Goal: Information Seeking & Learning: Learn about a topic

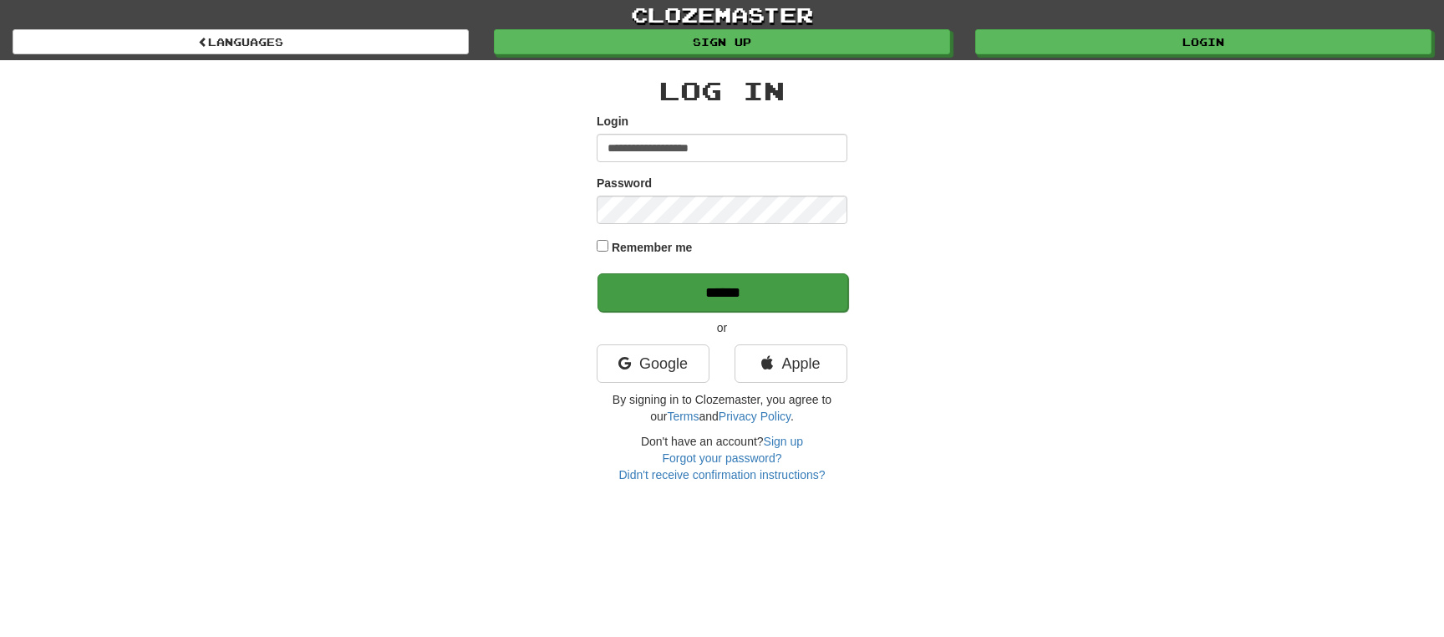
type input "**********"
click at [692, 290] on input "******" at bounding box center [722, 292] width 251 height 38
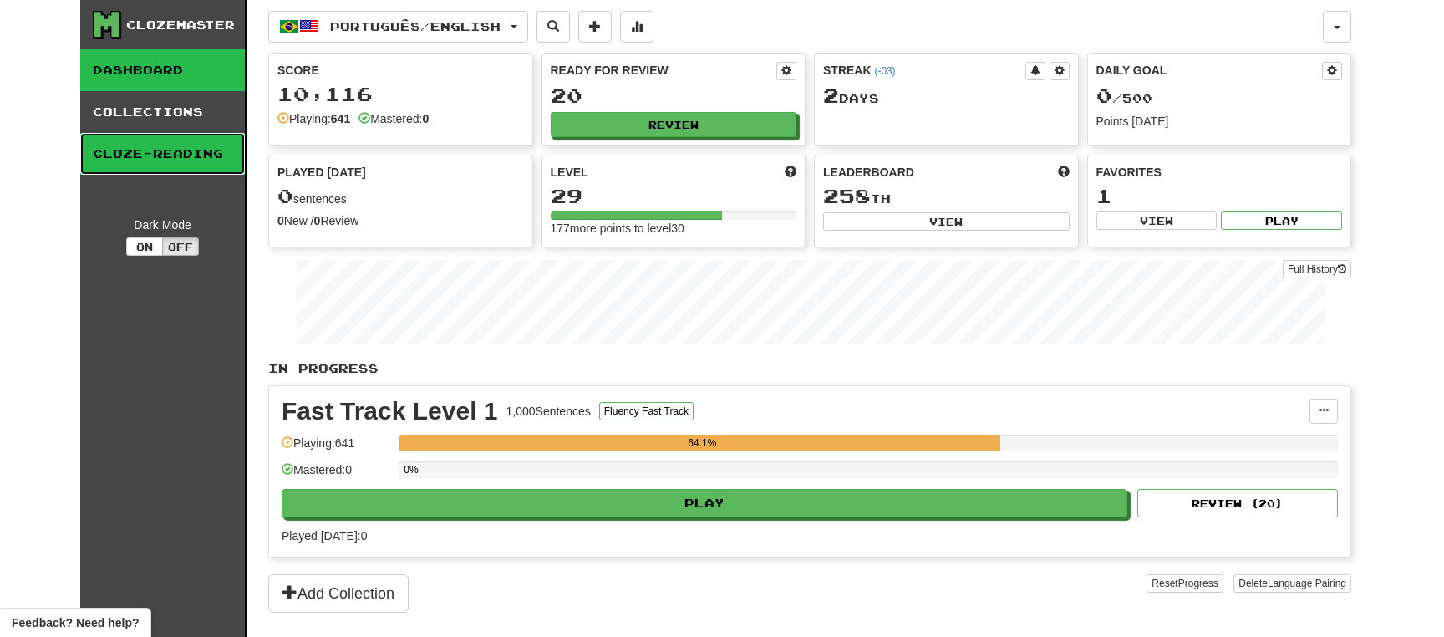
click at [150, 157] on link "Cloze-Reading" at bounding box center [162, 154] width 165 height 42
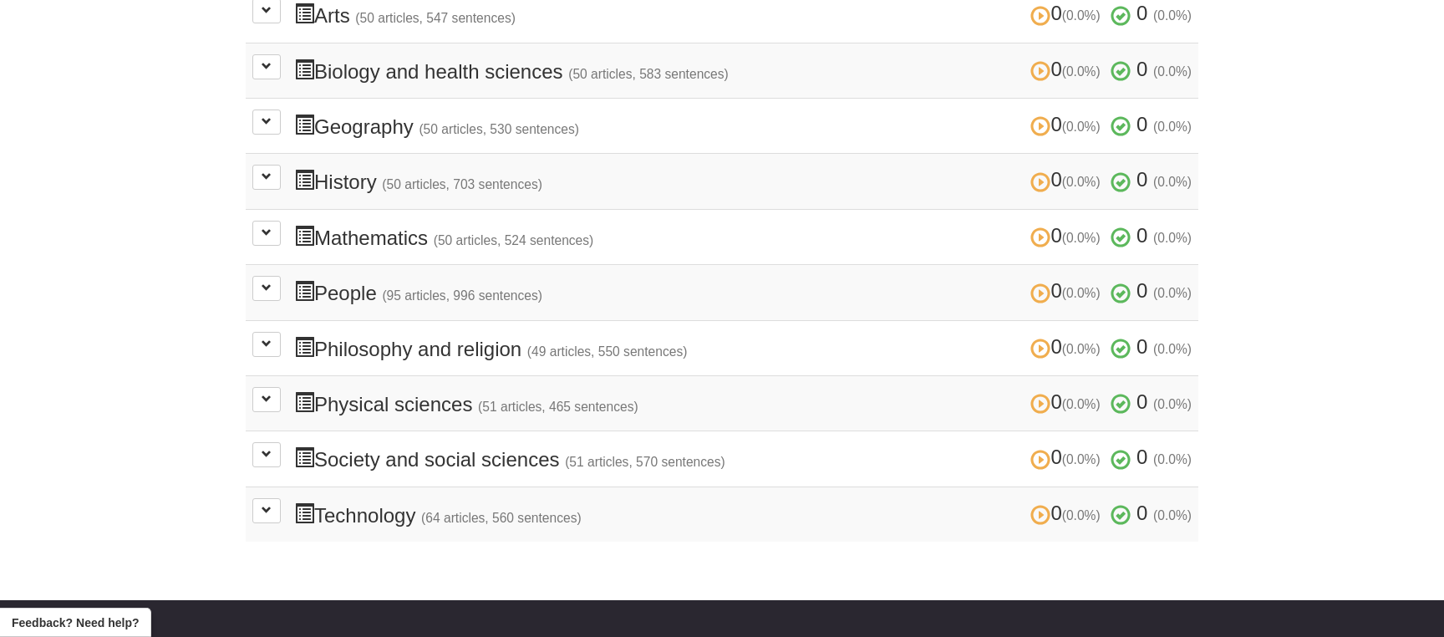
scroll to position [511, 0]
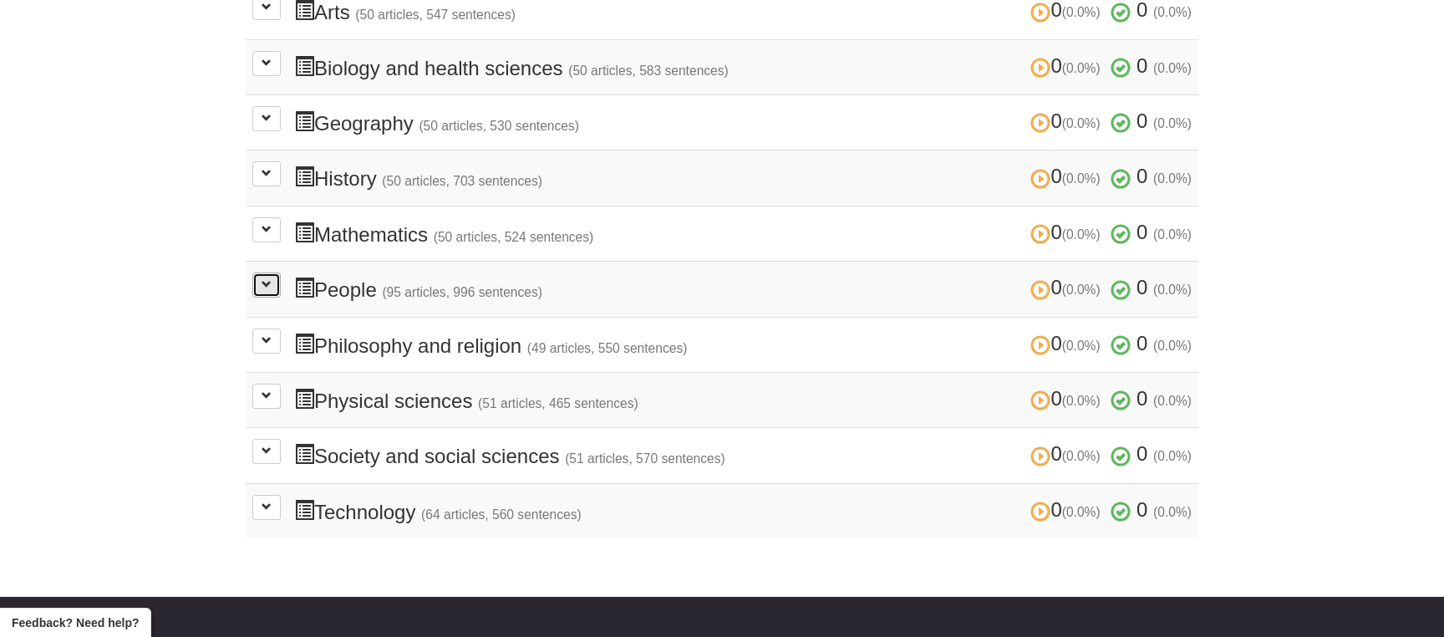
click at [264, 282] on span at bounding box center [267, 284] width 10 height 10
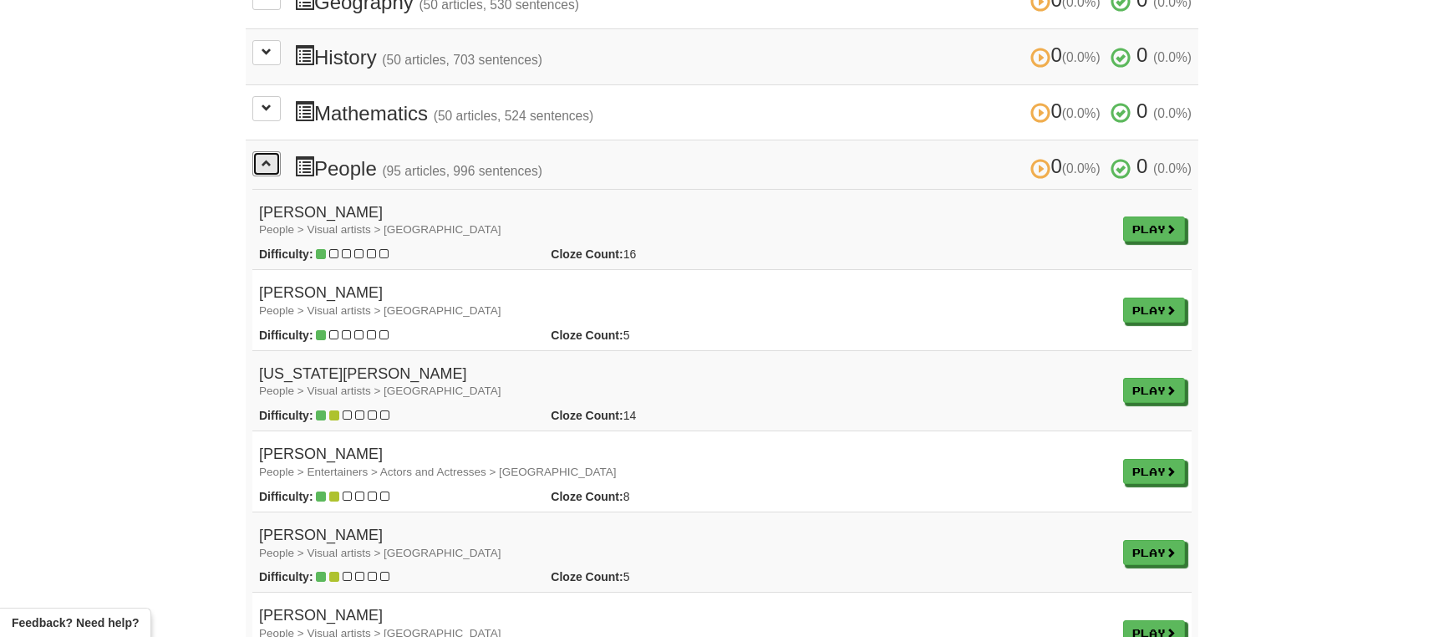
scroll to position [662, 0]
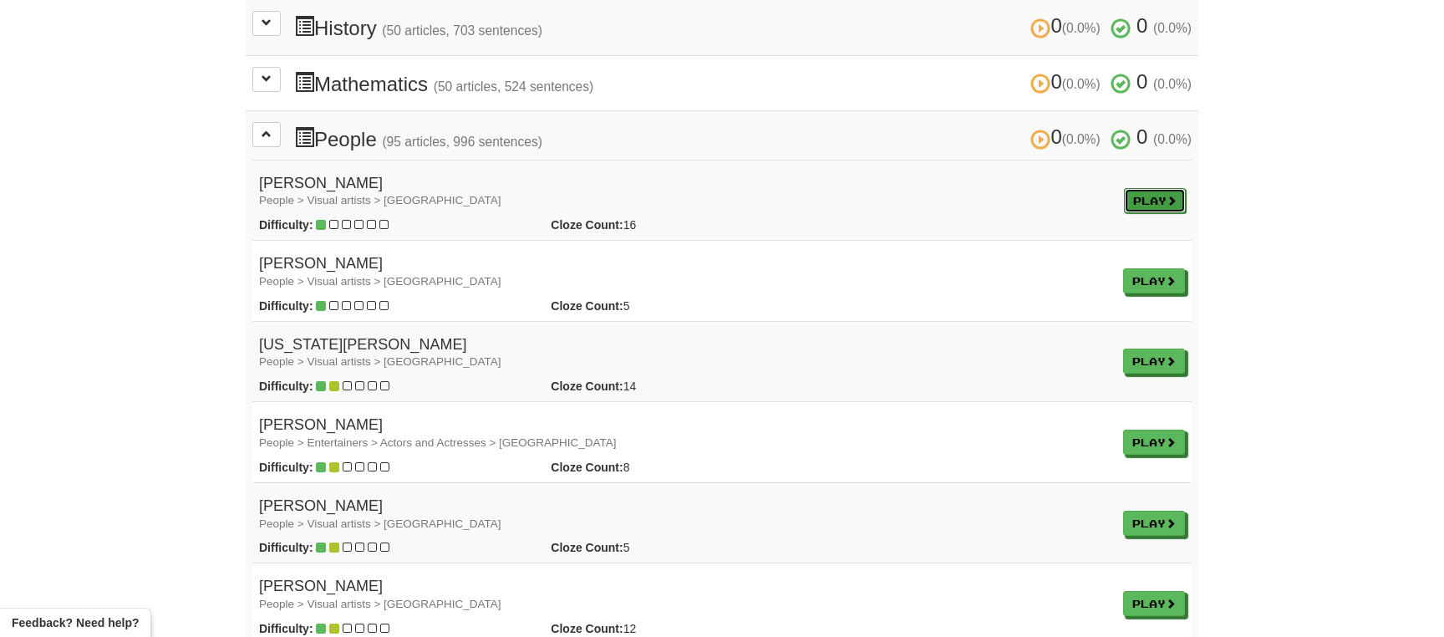
click at [1151, 198] on link "Play" at bounding box center [1155, 200] width 62 height 25
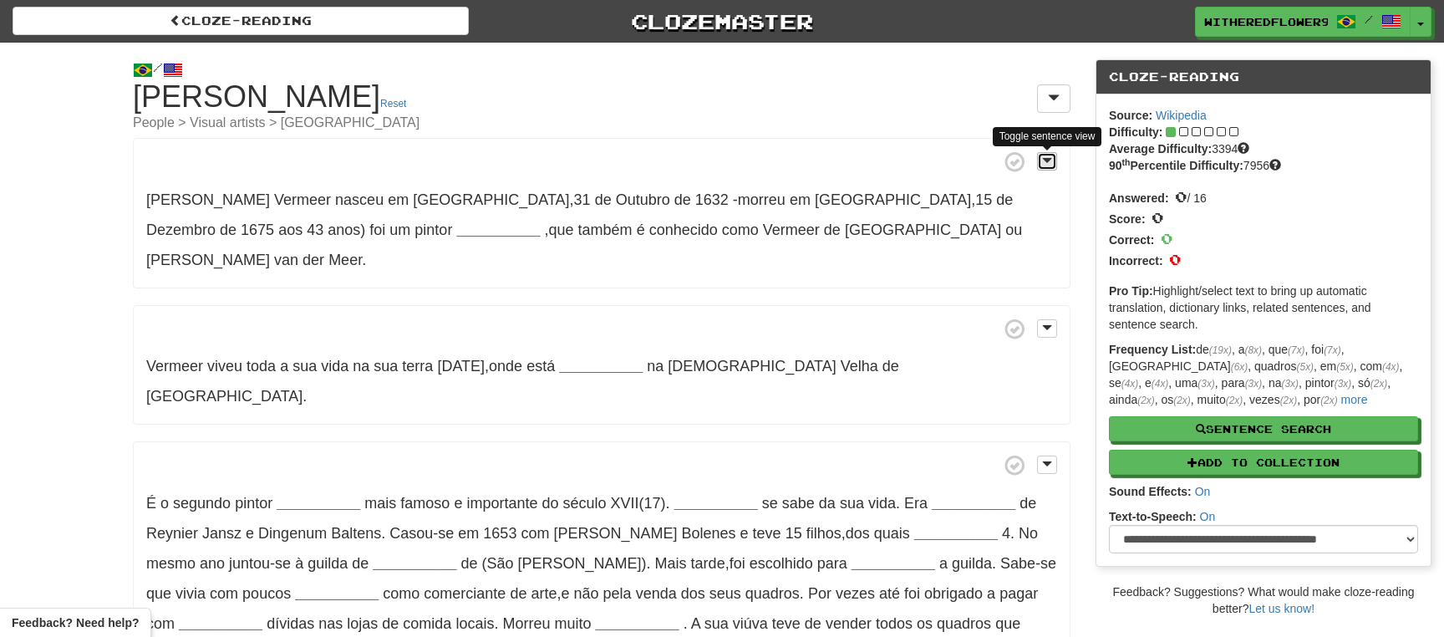
click at [1051, 165] on span at bounding box center [1047, 161] width 10 height 12
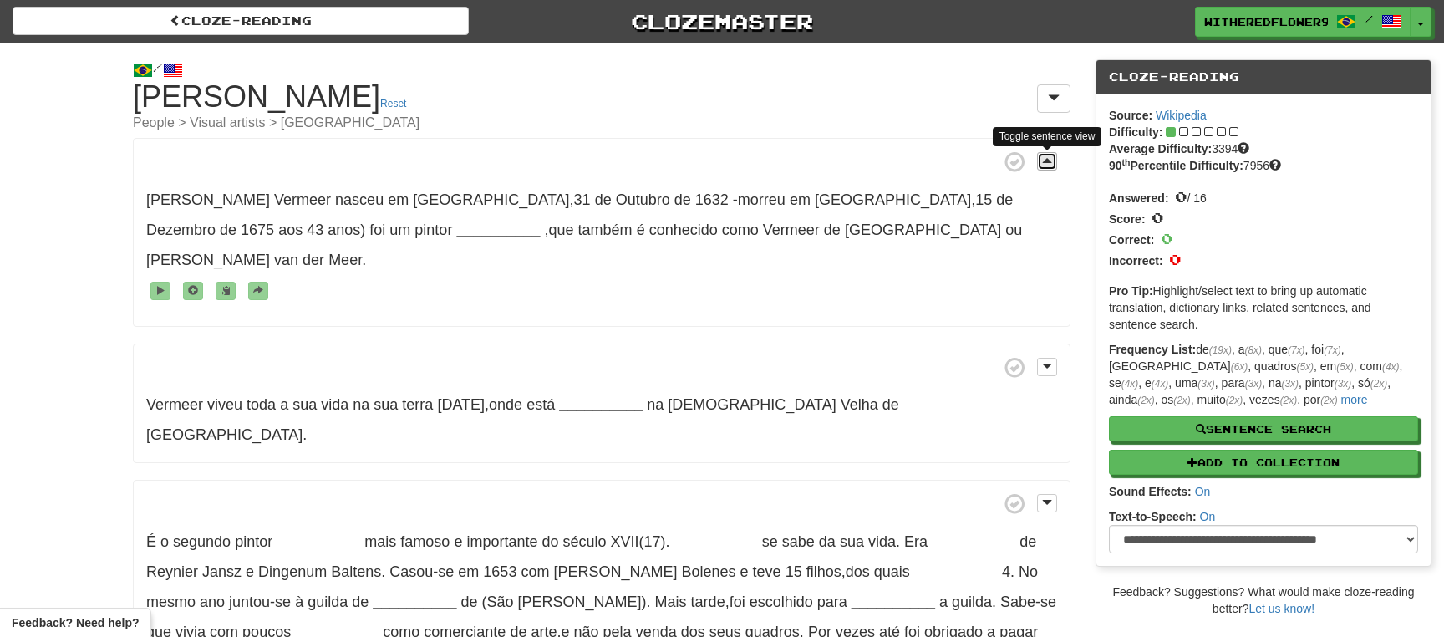
click at [1051, 165] on span at bounding box center [1047, 161] width 10 height 12
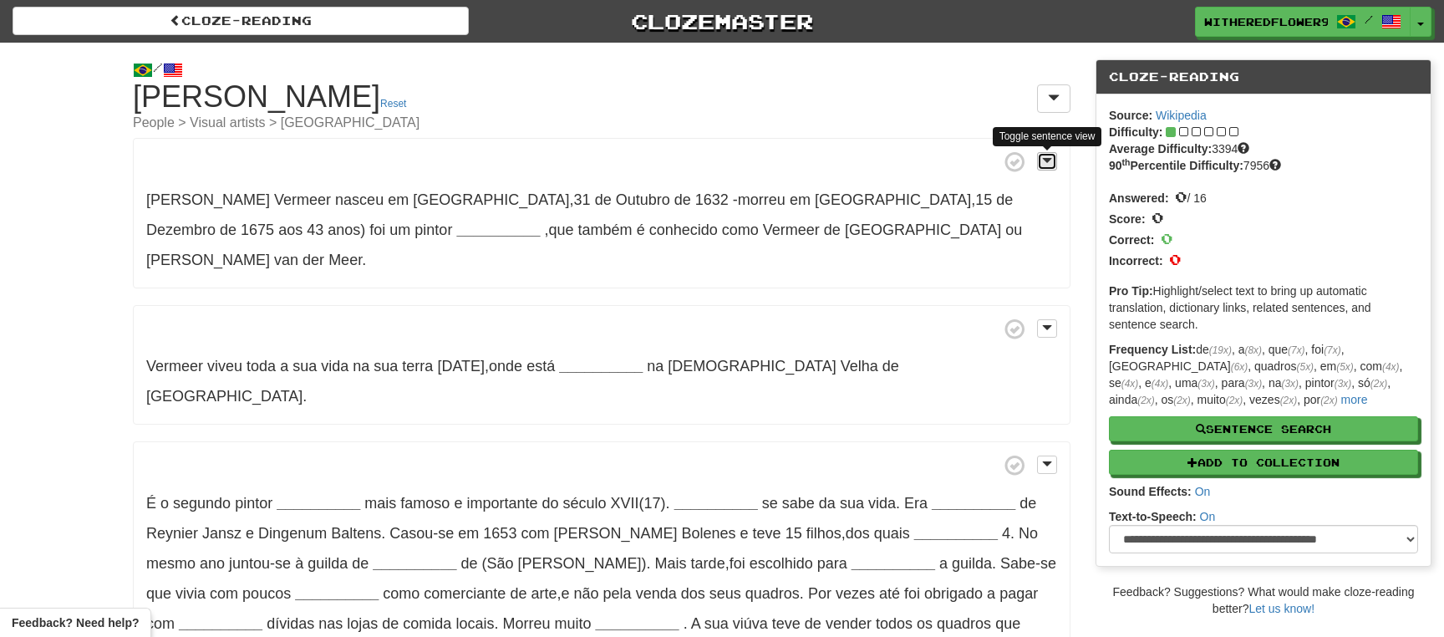
click at [1051, 165] on span at bounding box center [1047, 161] width 10 height 12
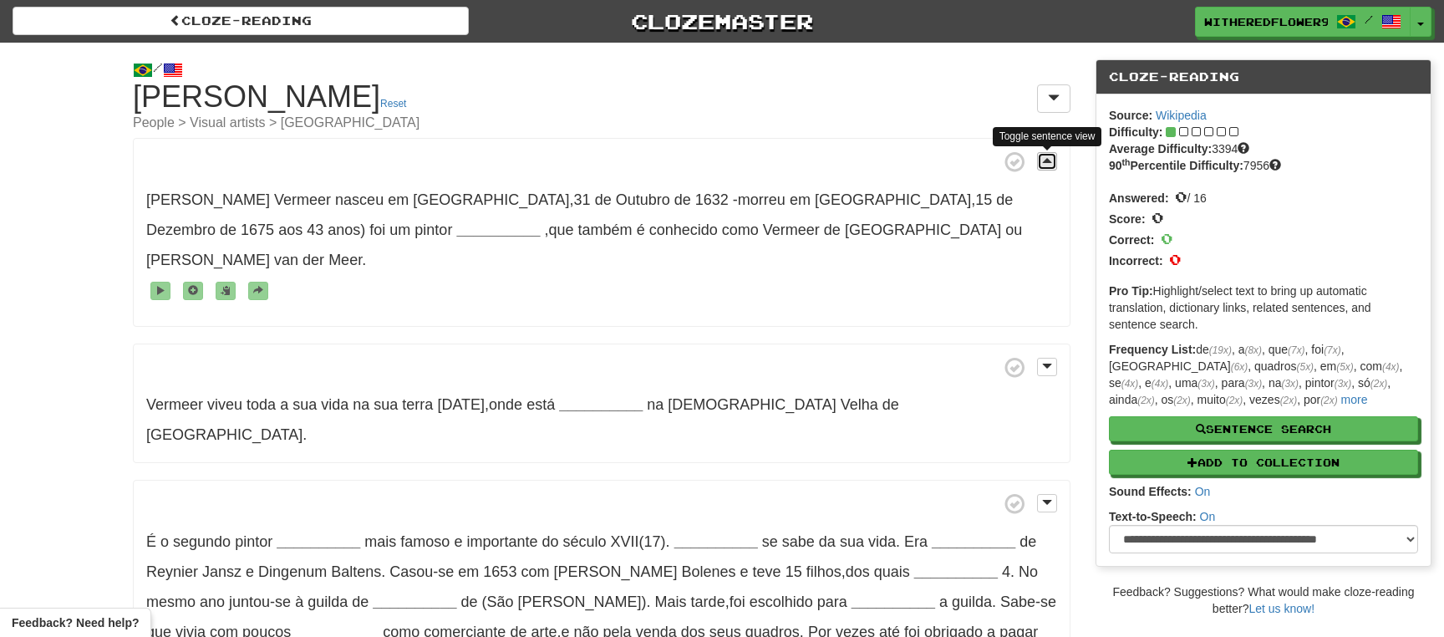
click at [1051, 165] on span at bounding box center [1047, 161] width 10 height 12
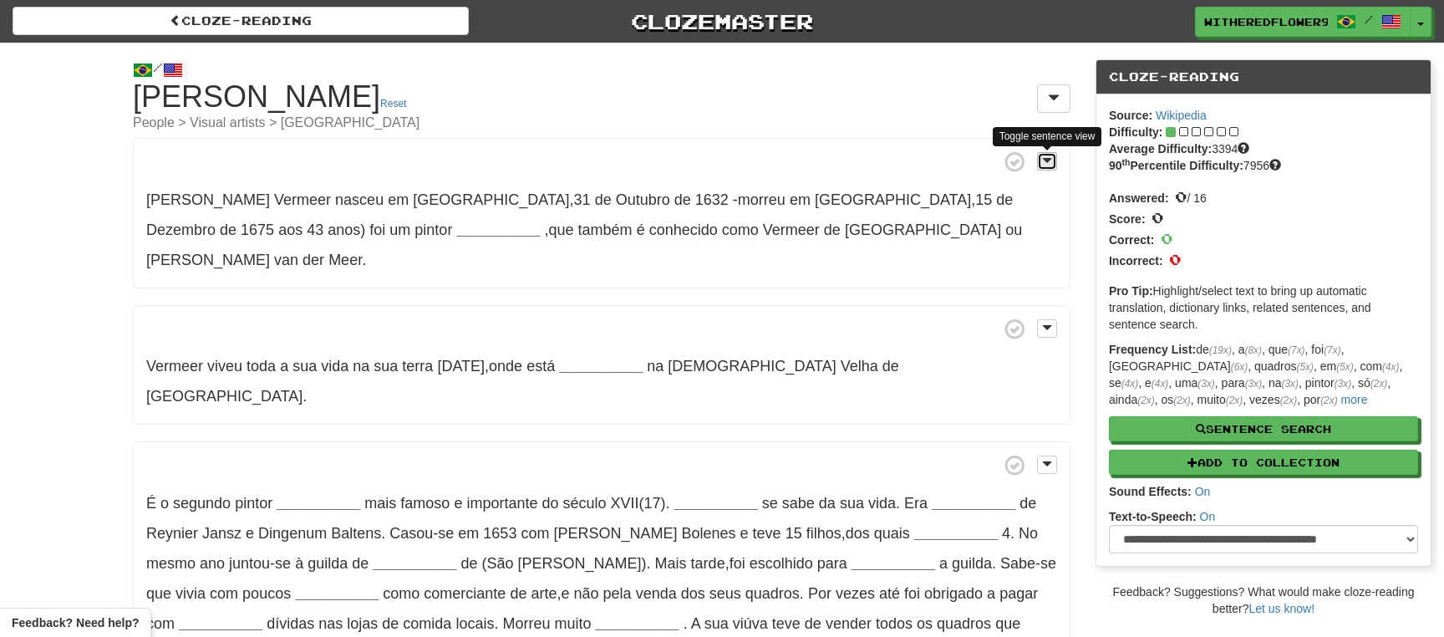
click at [1051, 165] on span at bounding box center [1047, 161] width 10 height 12
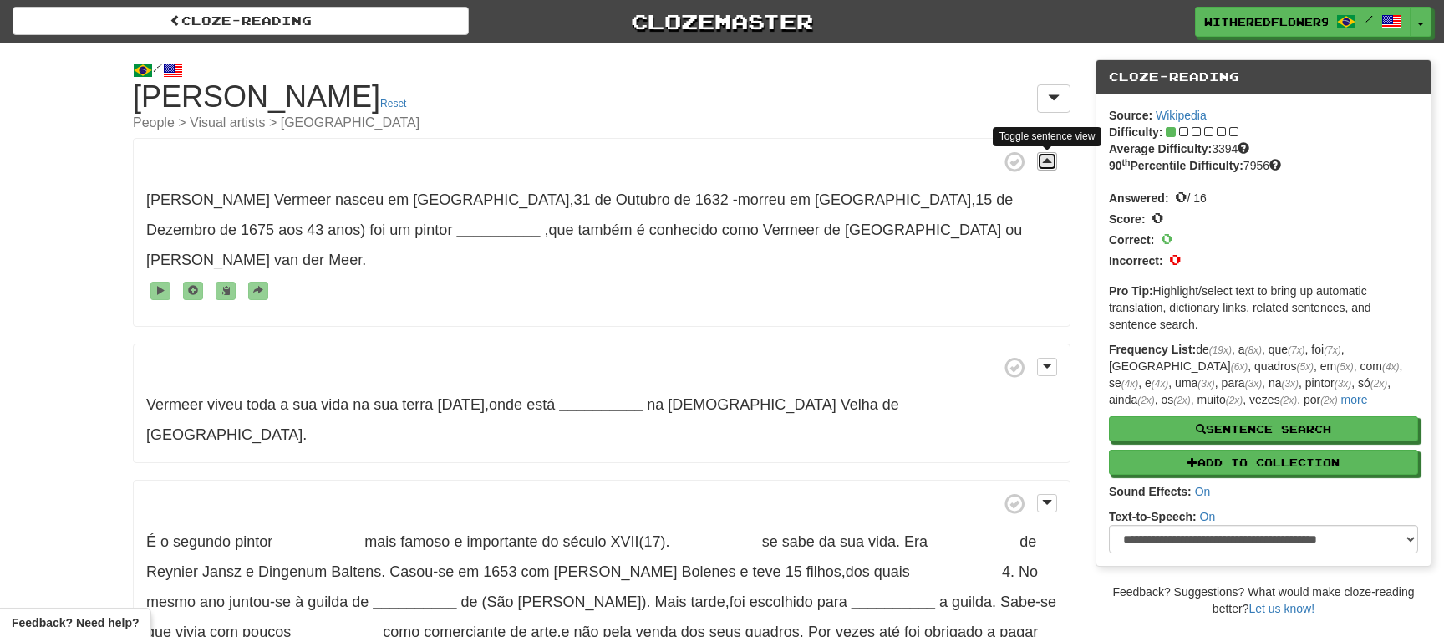
click at [1051, 165] on span at bounding box center [1047, 161] width 10 height 12
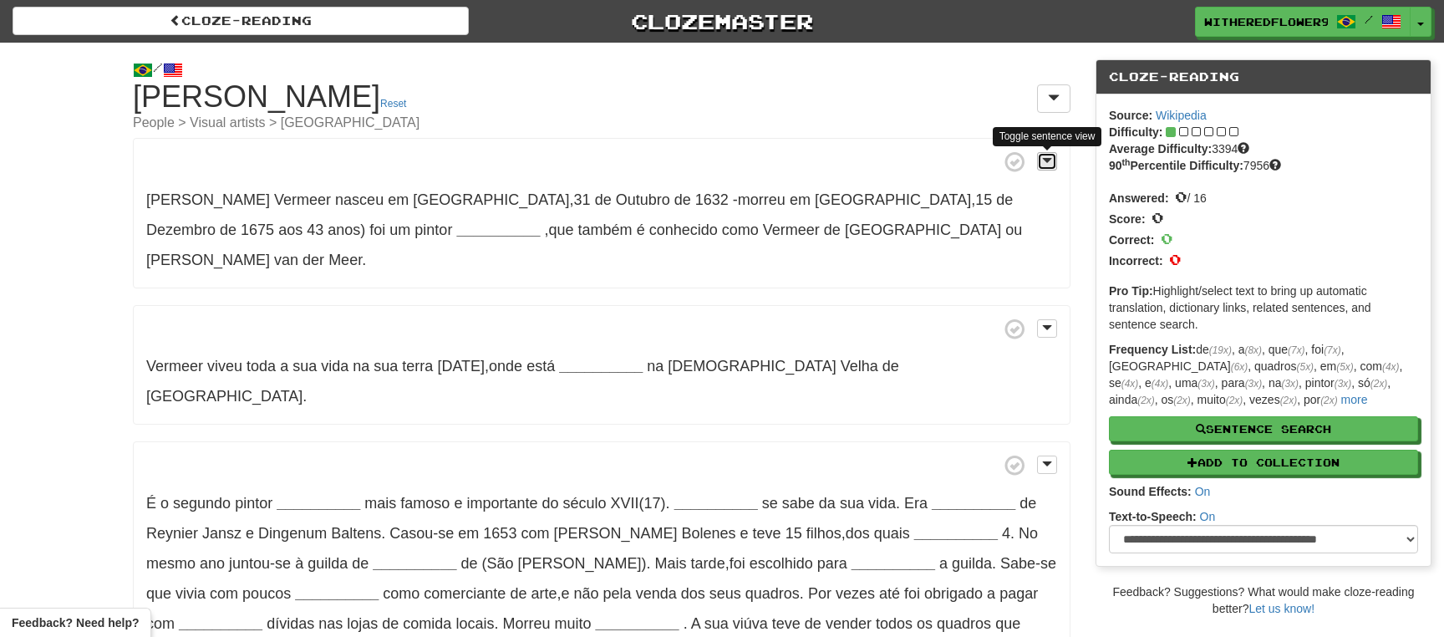
click at [1051, 165] on span at bounding box center [1047, 161] width 10 height 12
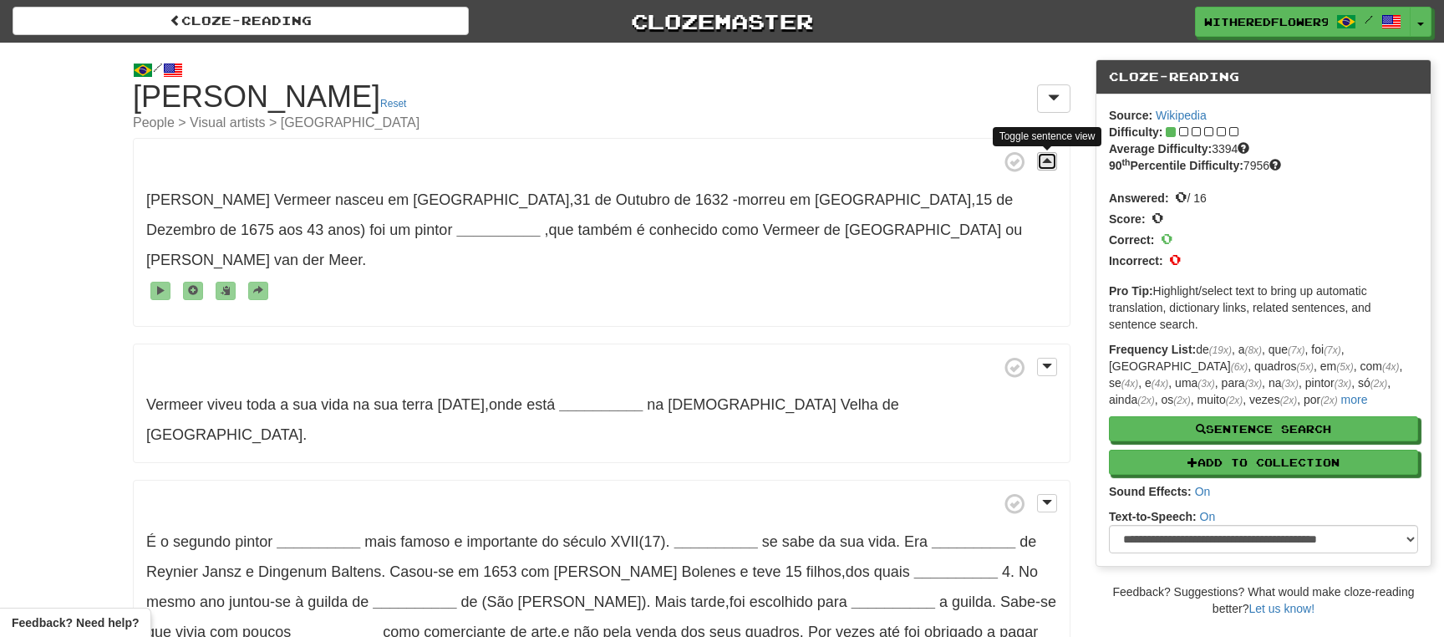
click at [1051, 165] on span at bounding box center [1047, 161] width 10 height 12
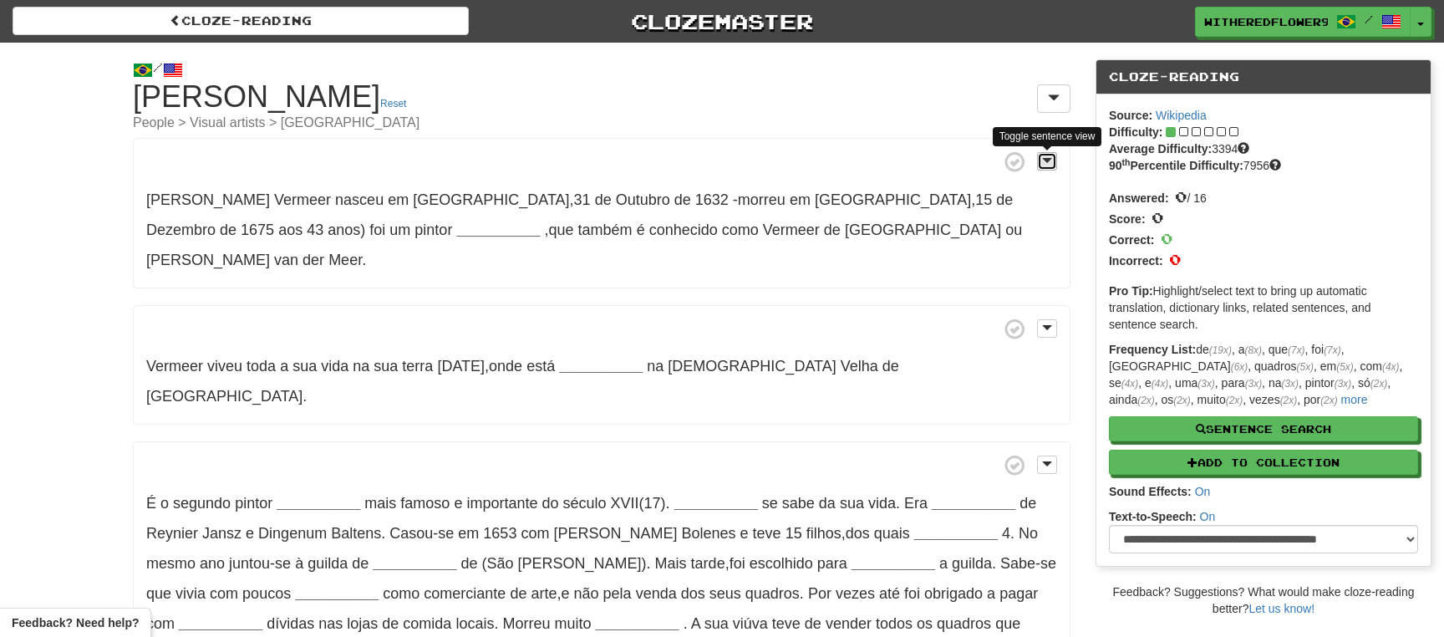
click at [1051, 165] on span at bounding box center [1047, 161] width 10 height 12
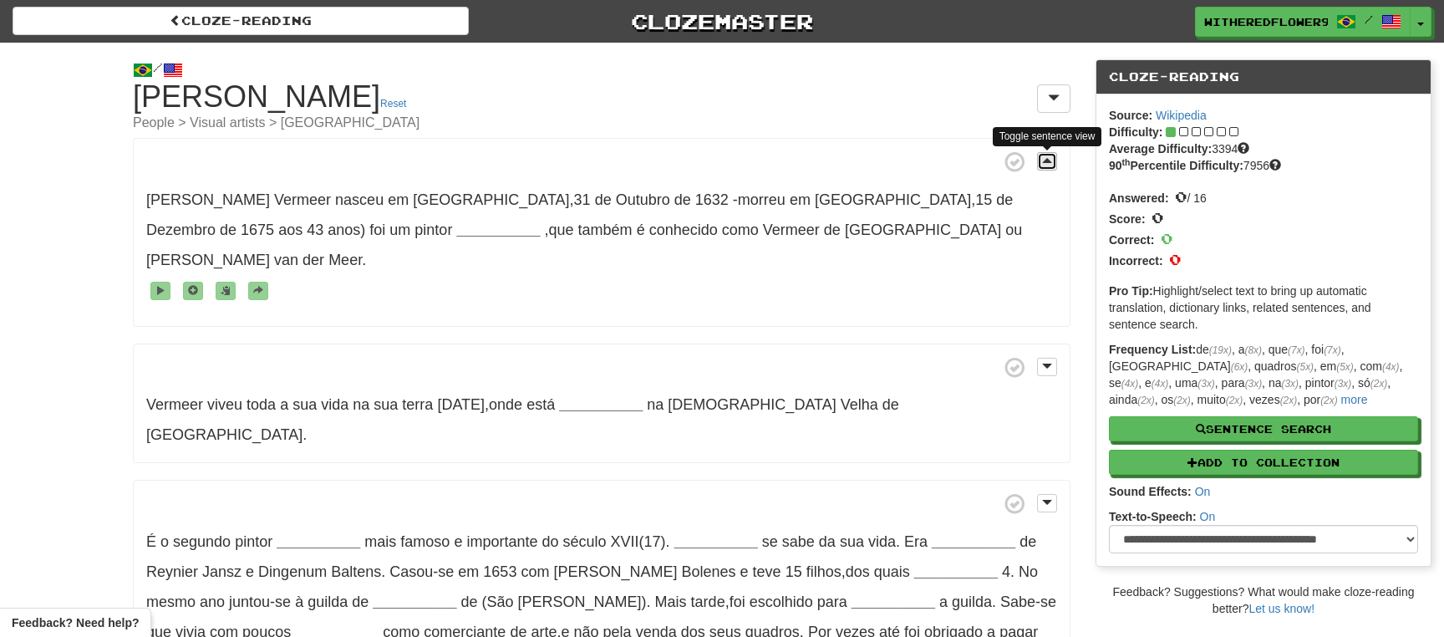
click at [1051, 165] on span at bounding box center [1047, 161] width 10 height 12
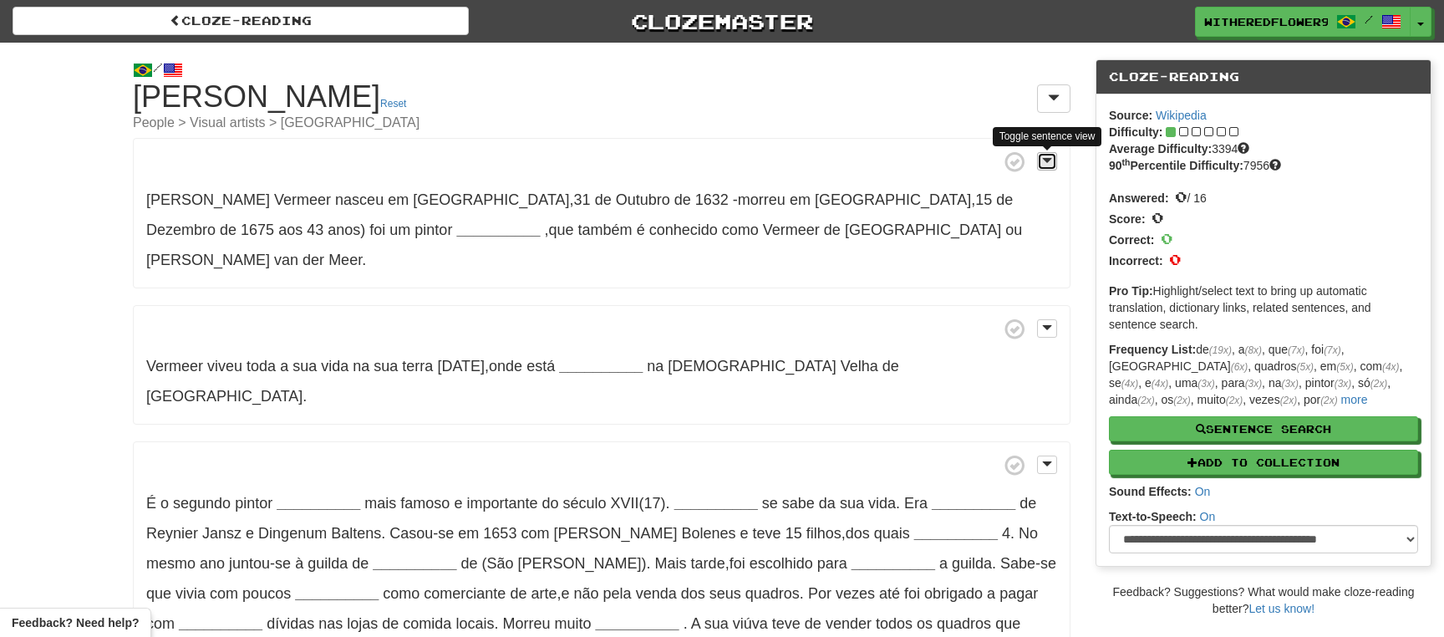
click at [1051, 165] on span at bounding box center [1047, 161] width 10 height 12
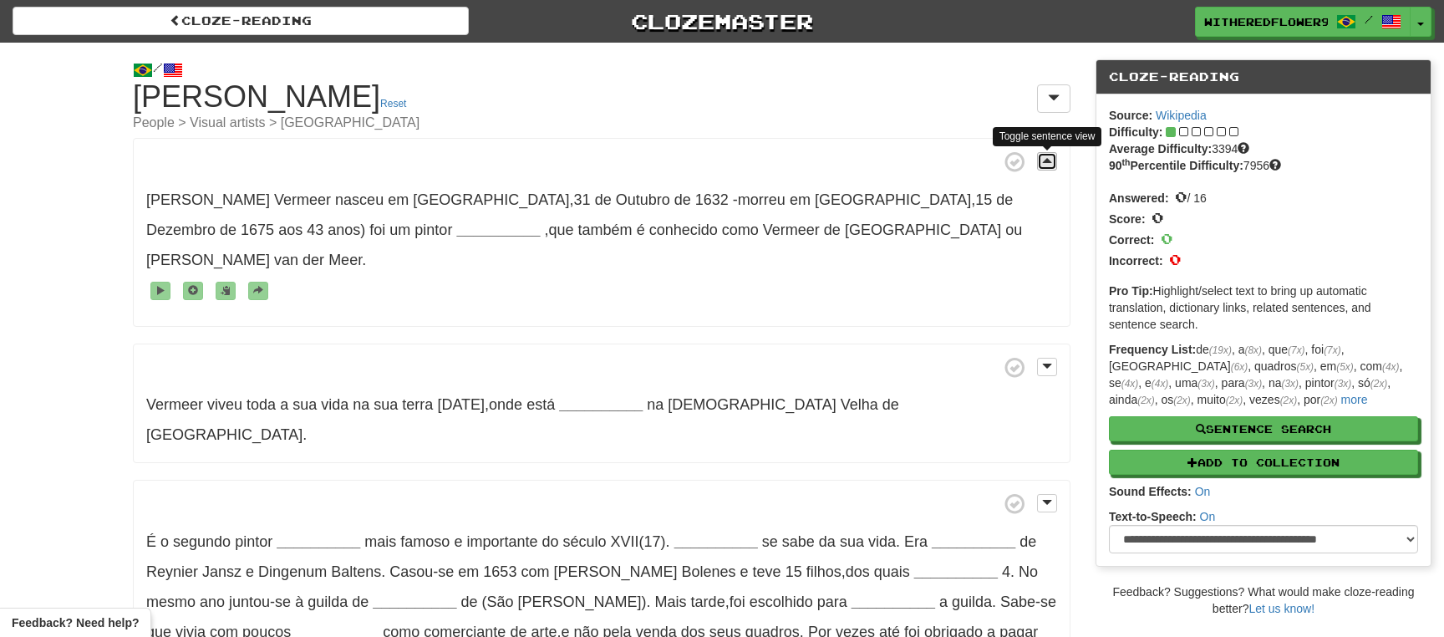
click at [1051, 165] on span at bounding box center [1047, 161] width 10 height 12
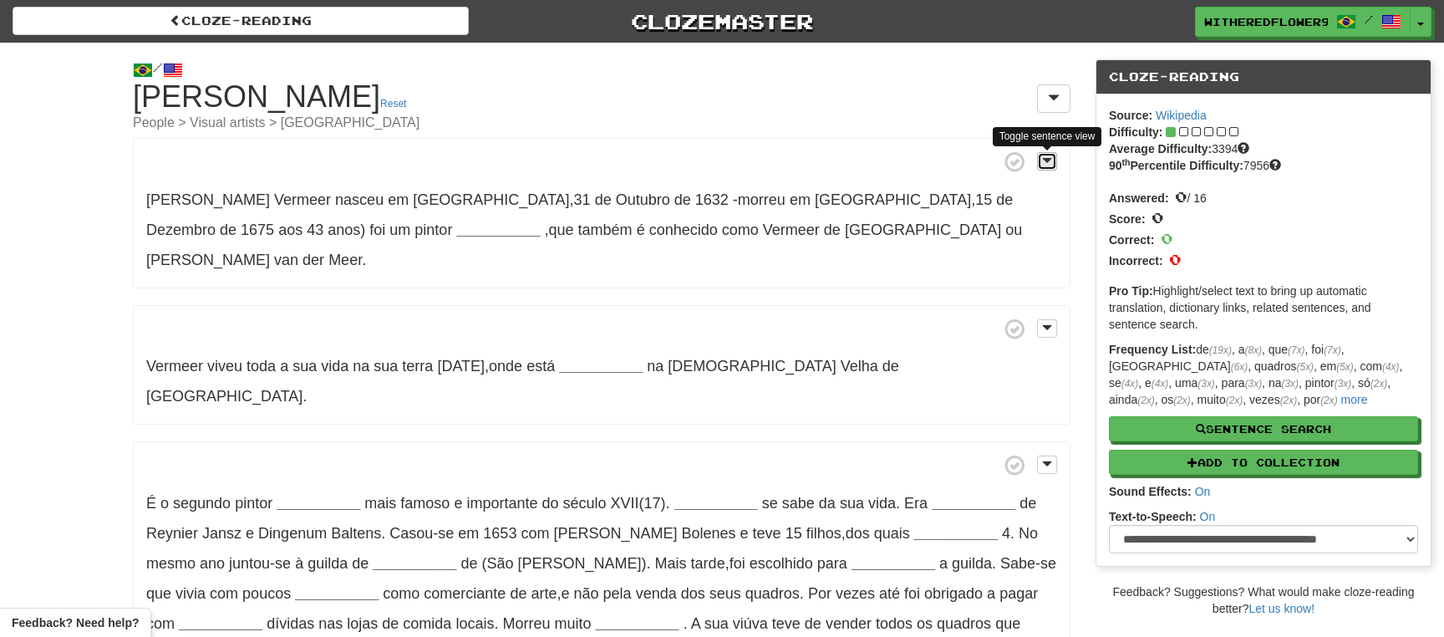
click at [1051, 165] on span at bounding box center [1047, 161] width 10 height 12
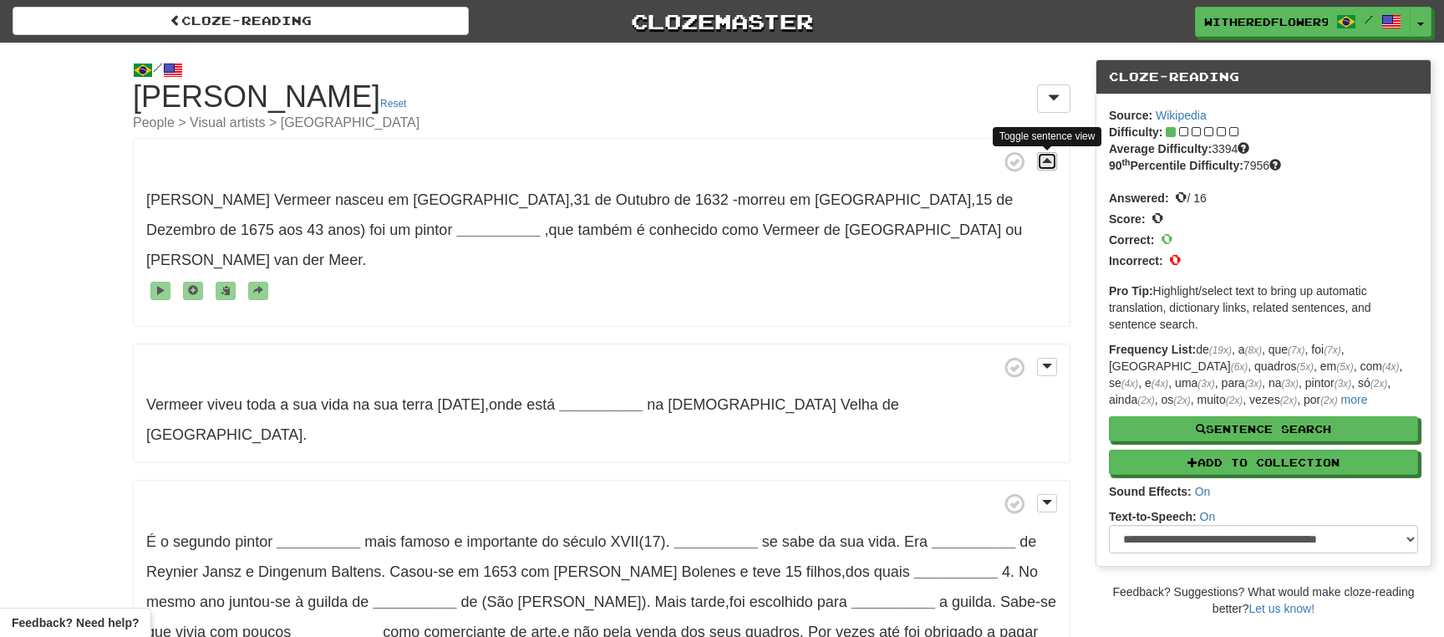
click at [1050, 164] on span at bounding box center [1047, 161] width 10 height 12
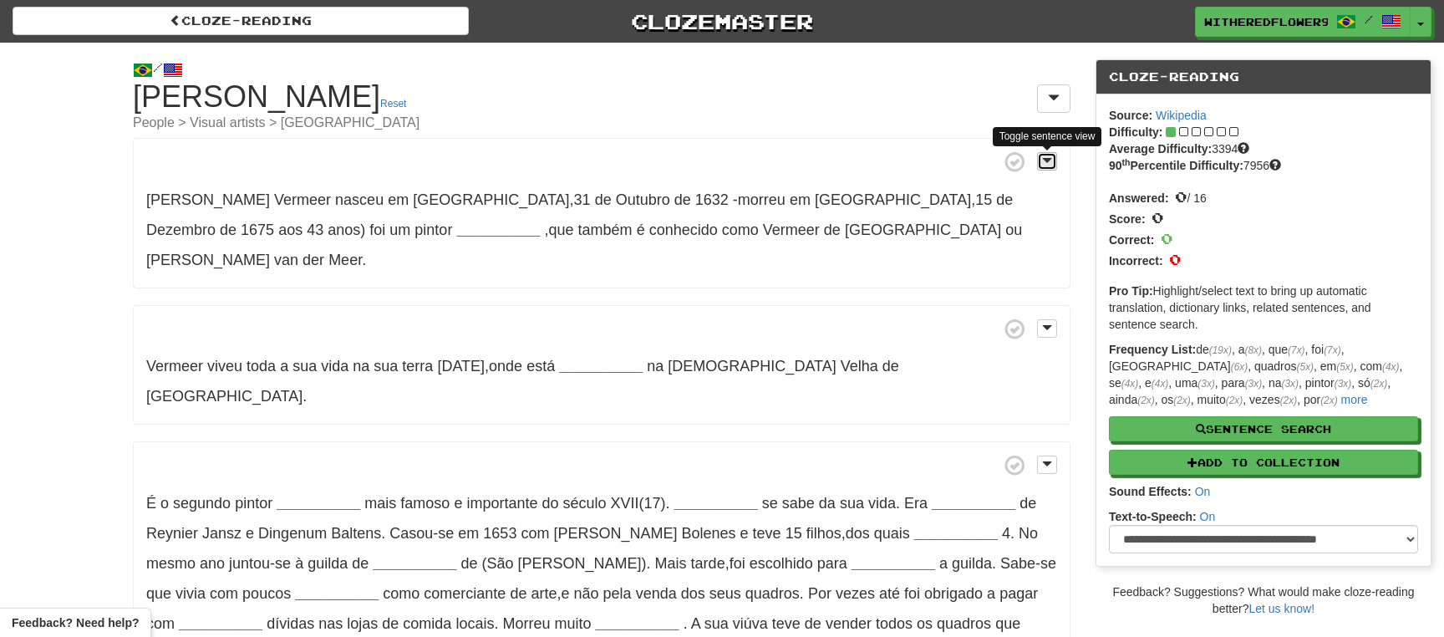
click at [1049, 164] on span at bounding box center [1047, 161] width 10 height 12
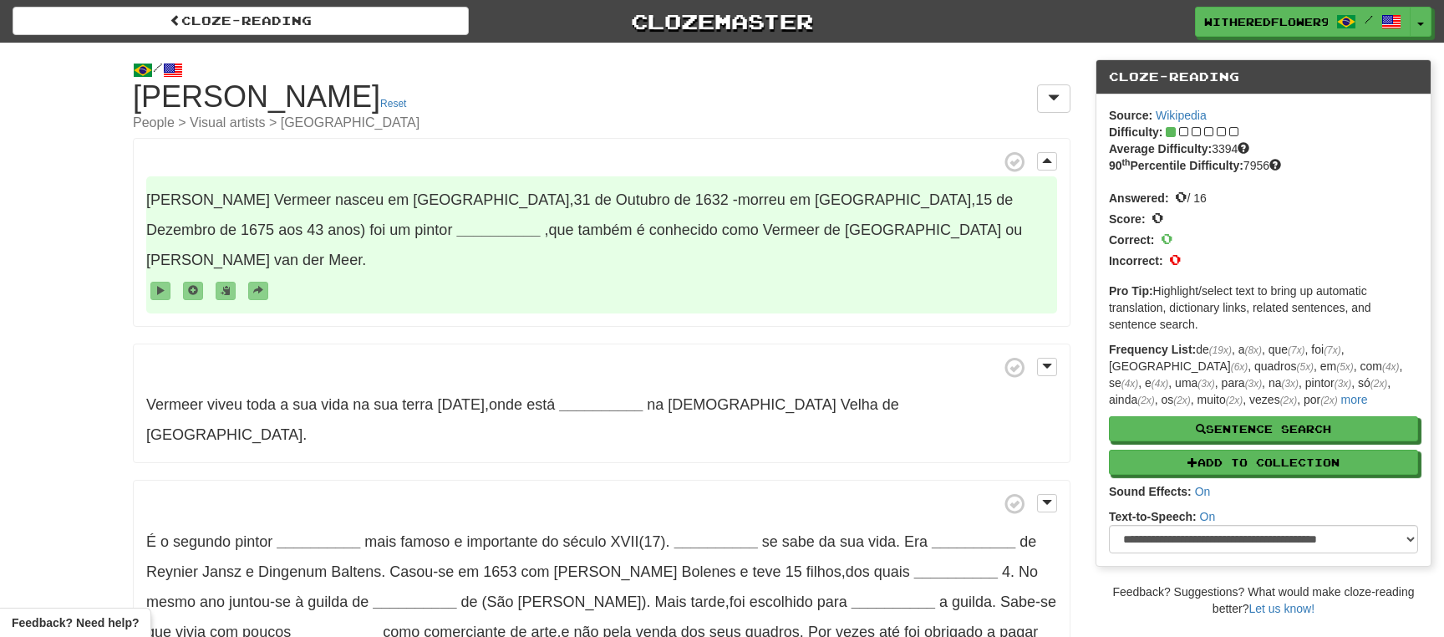
click at [335, 200] on span "nasceu" at bounding box center [359, 199] width 48 height 17
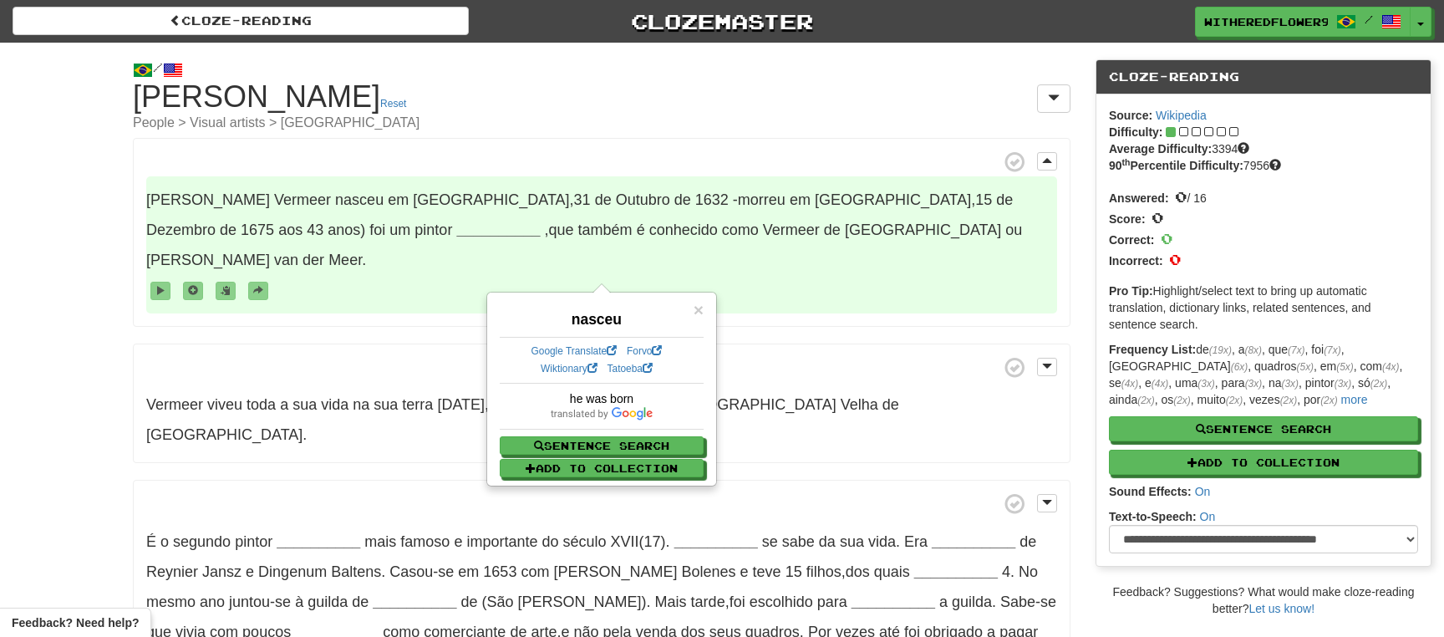
click at [421, 419] on div "Johannes Vermeer nasceu em Delft , 31 de Outubro de 1632 -morreu em Delft , 15 …" at bounding box center [602, 504] width 938 height 733
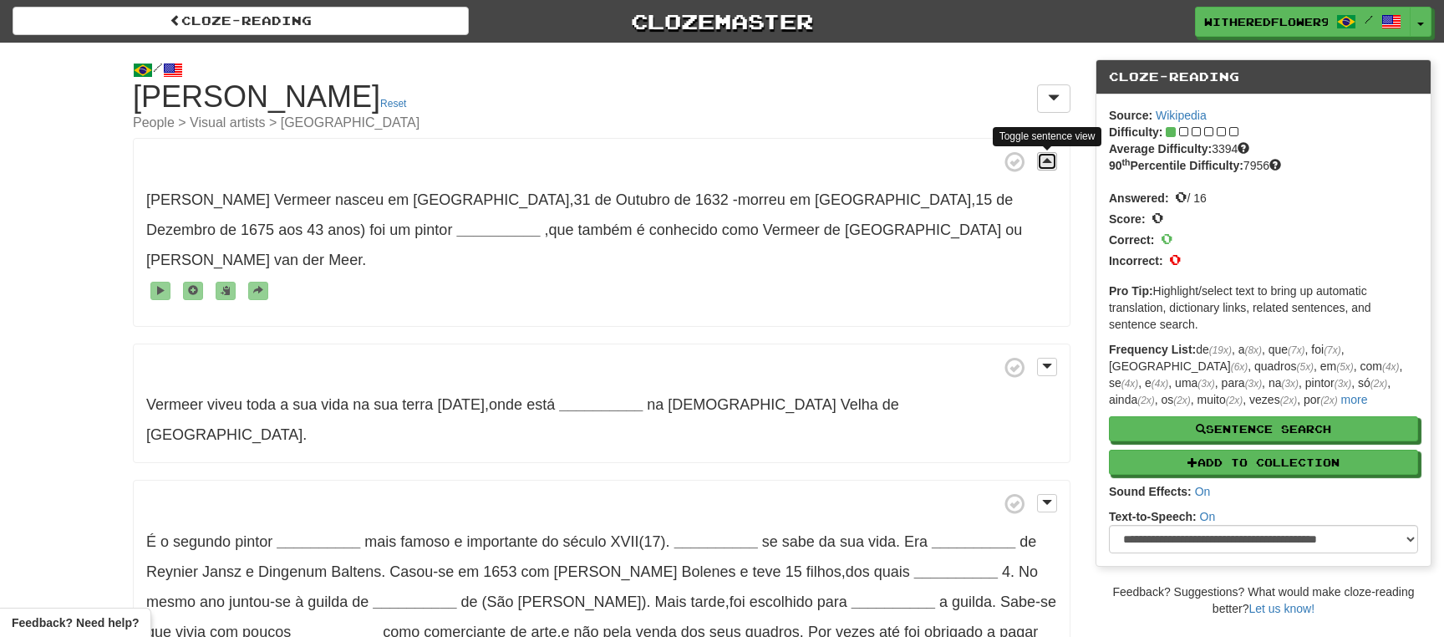
click at [1047, 160] on span at bounding box center [1047, 161] width 10 height 12
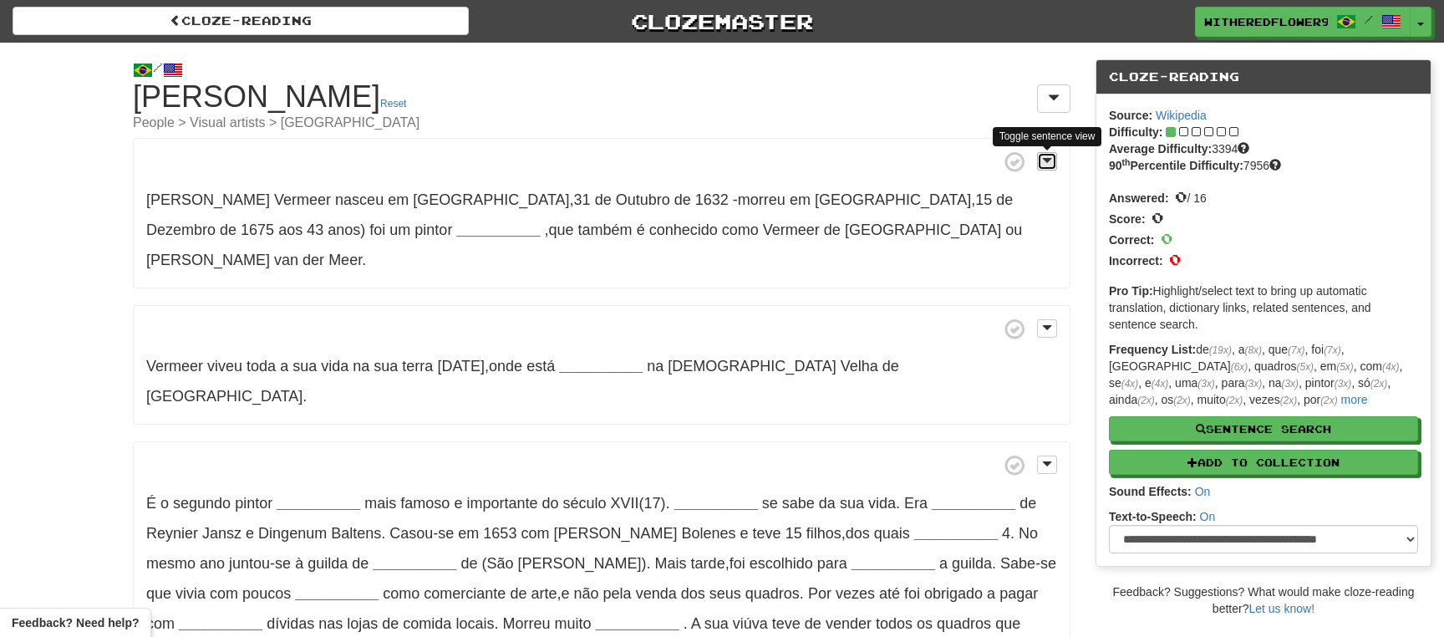
click at [1047, 160] on span at bounding box center [1047, 161] width 10 height 12
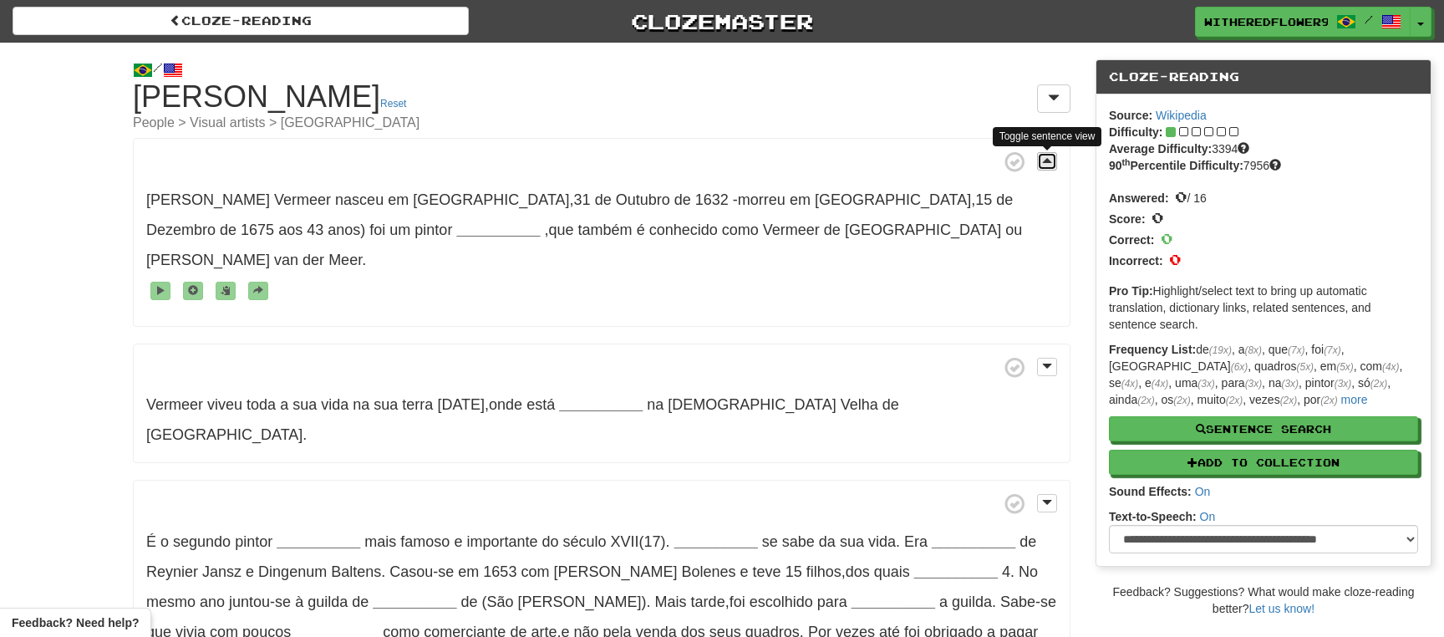
click at [1047, 160] on span at bounding box center [1047, 161] width 10 height 12
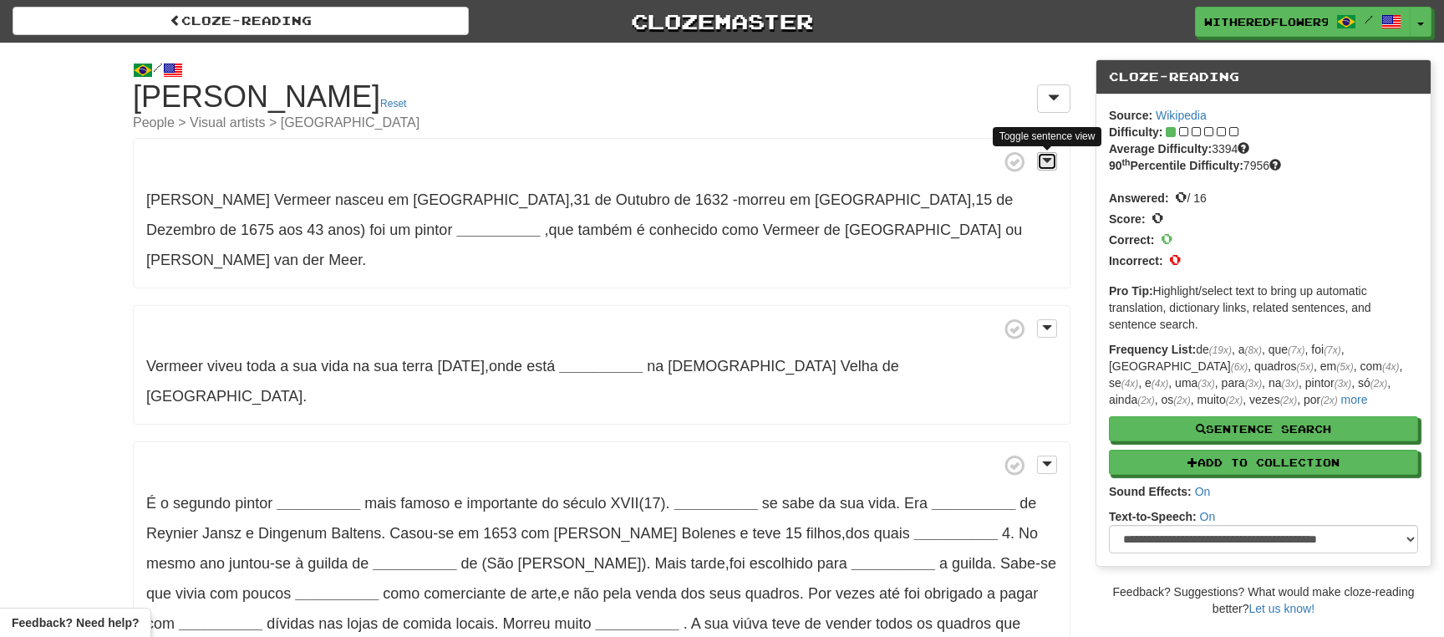
click at [1047, 160] on span at bounding box center [1047, 161] width 10 height 12
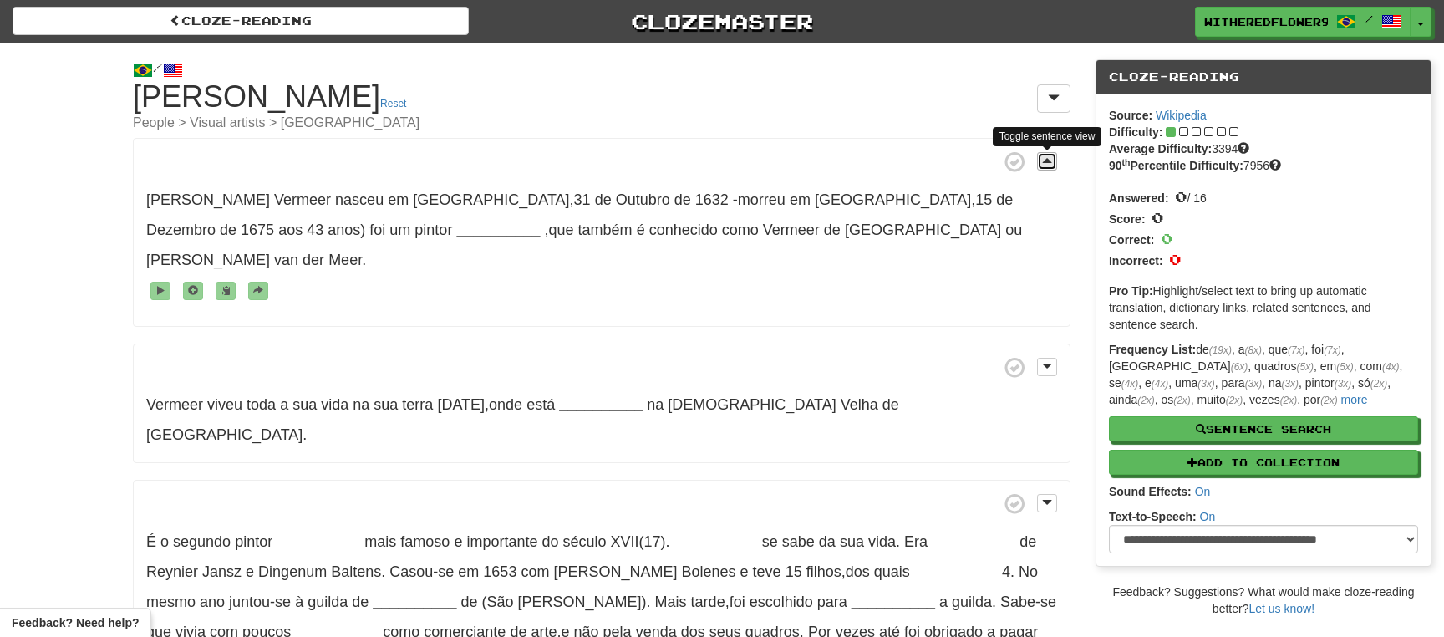
click at [1047, 160] on span at bounding box center [1047, 161] width 10 height 12
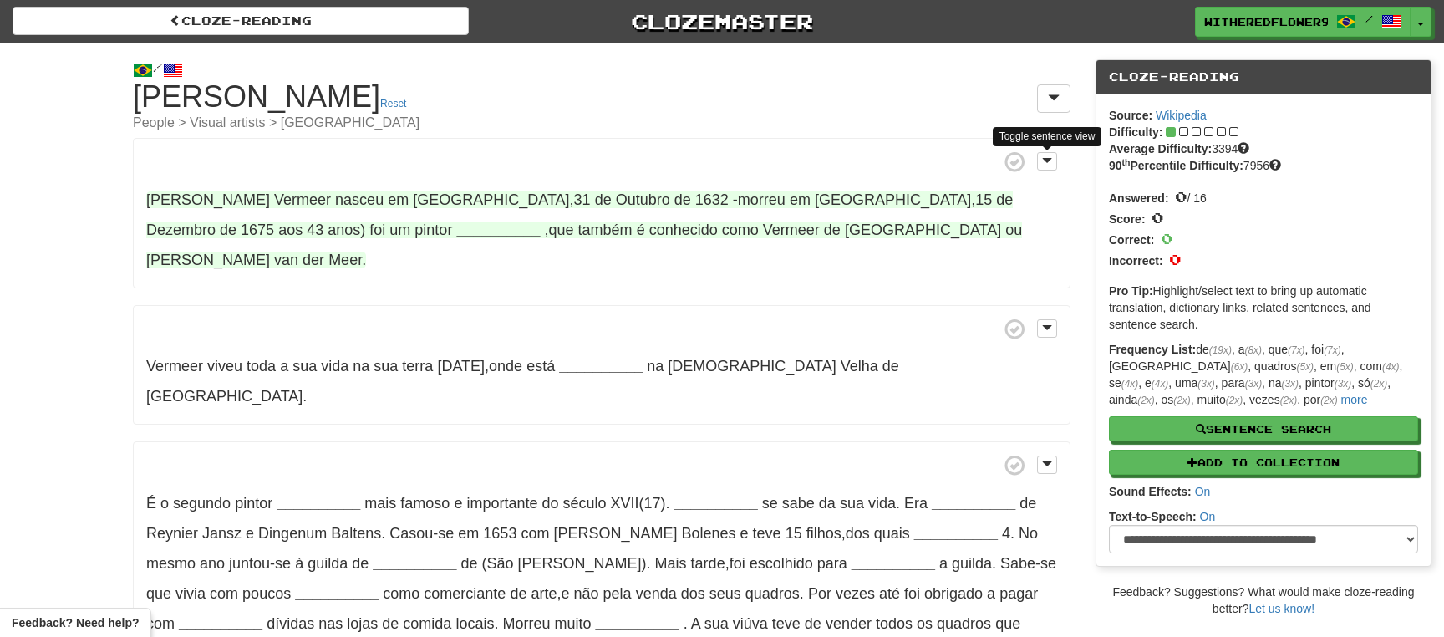
click at [154, 202] on span "Johannes" at bounding box center [208, 199] width 124 height 17
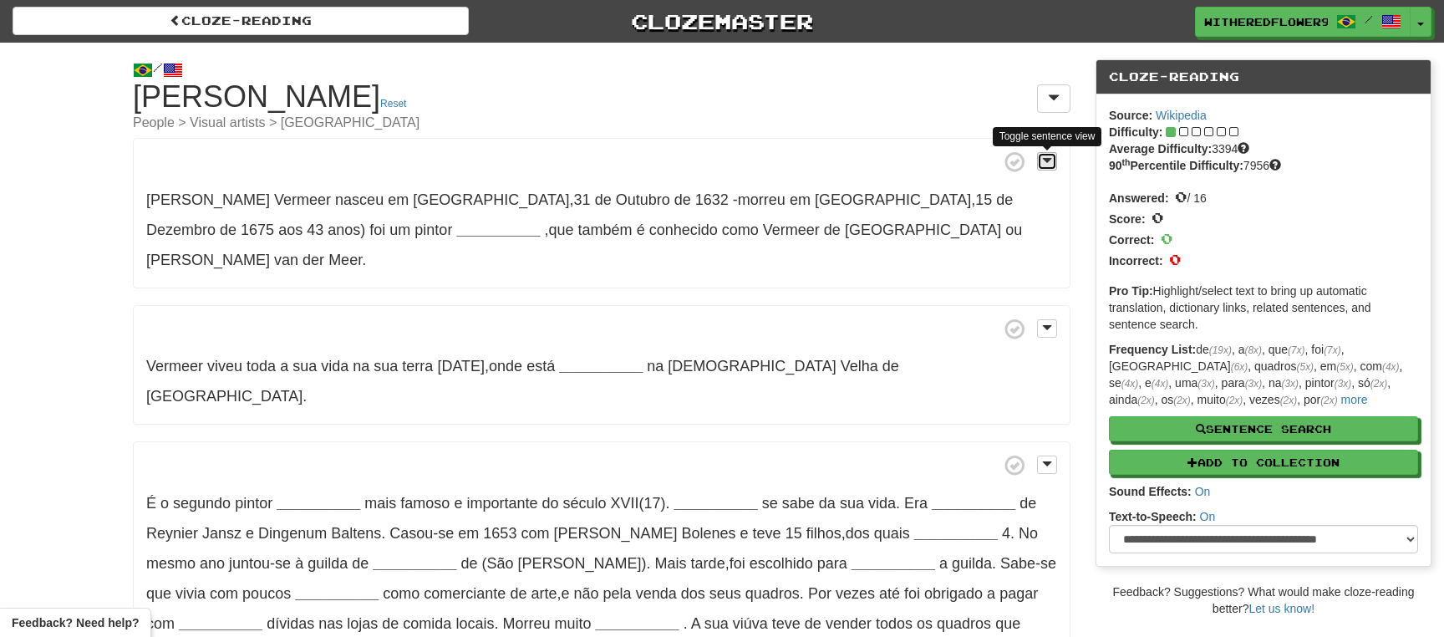
click at [1042, 160] on span at bounding box center [1047, 161] width 10 height 12
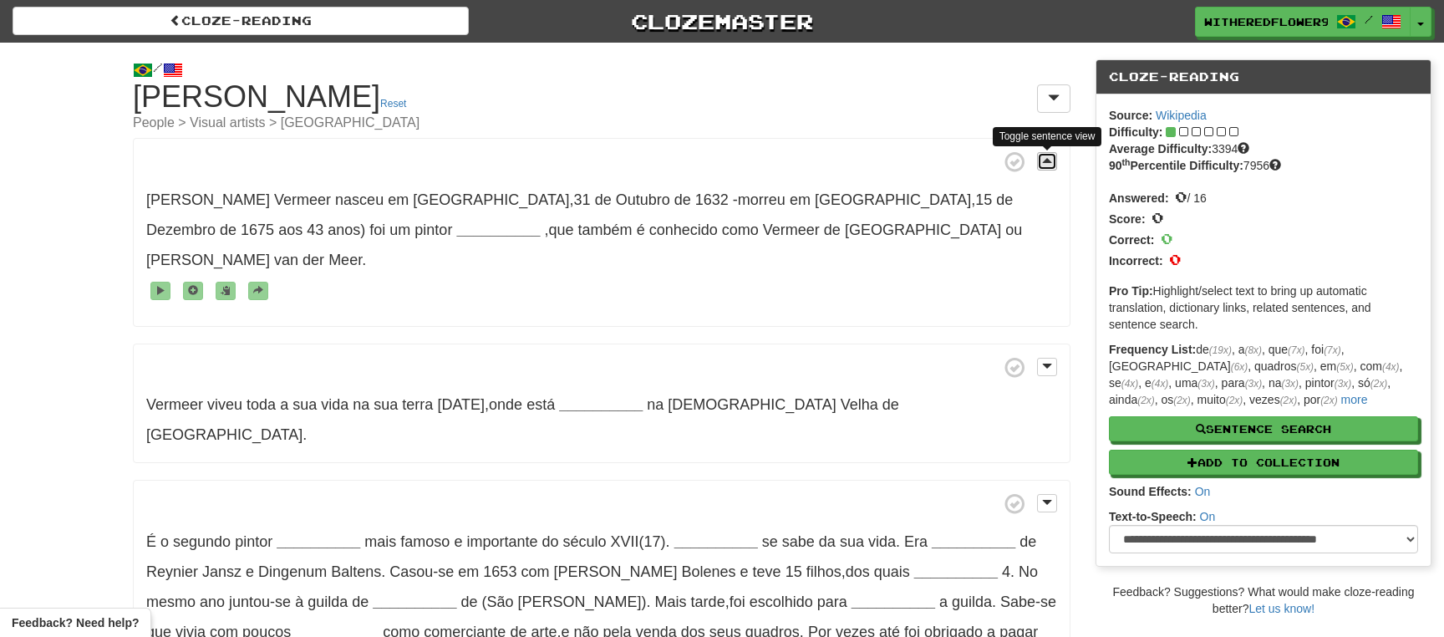
click at [1042, 160] on span at bounding box center [1047, 161] width 10 height 12
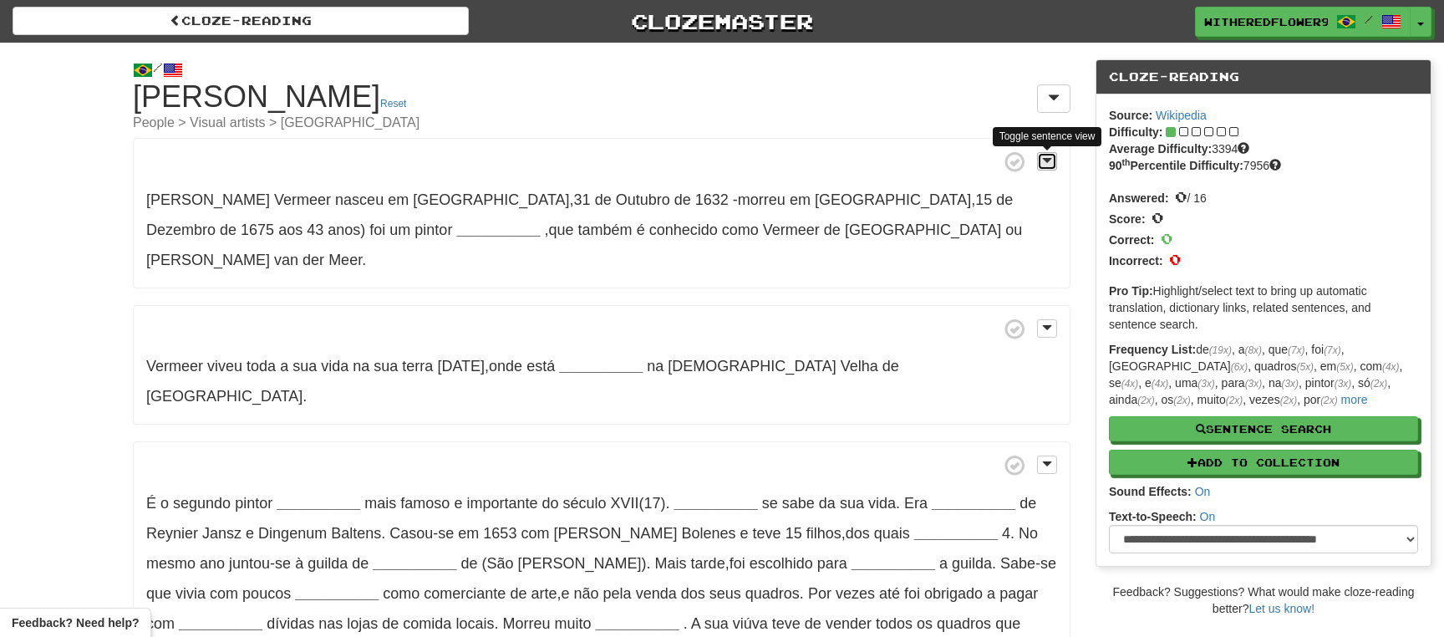
click at [1042, 160] on span at bounding box center [1047, 161] width 10 height 12
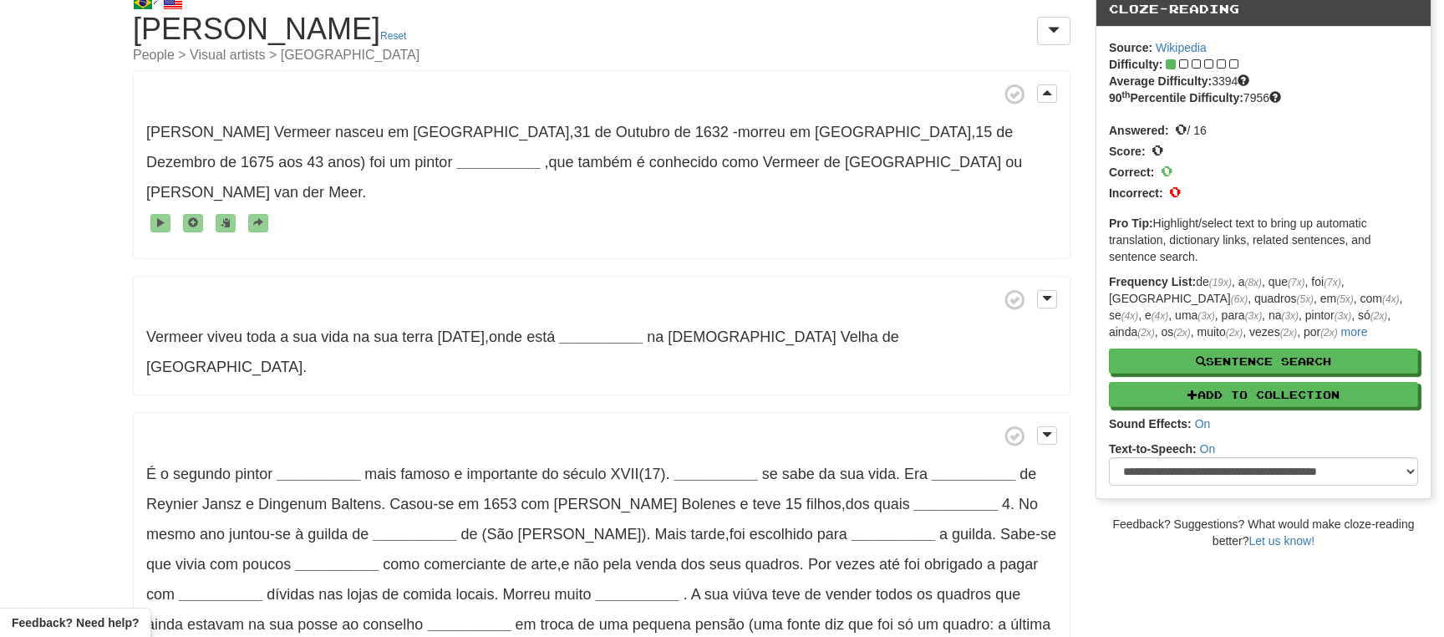
scroll to position [90, 0]
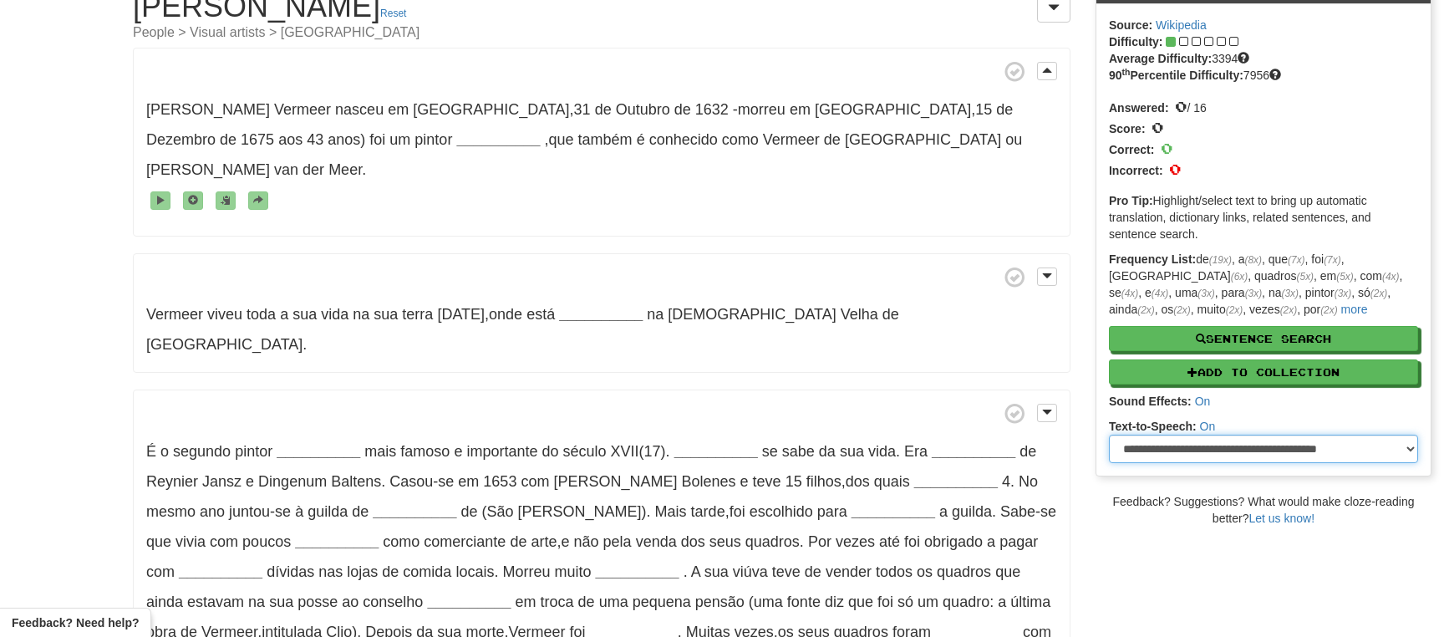
click at [1109, 435] on select "**********" at bounding box center [1263, 449] width 309 height 28
click at [1408, 450] on select "**********" at bounding box center [1263, 449] width 309 height 28
click at [1109, 435] on select "**********" at bounding box center [1263, 449] width 309 height 28
select select "**********"
click option "**********" at bounding box center [0, 0] width 0 height 0
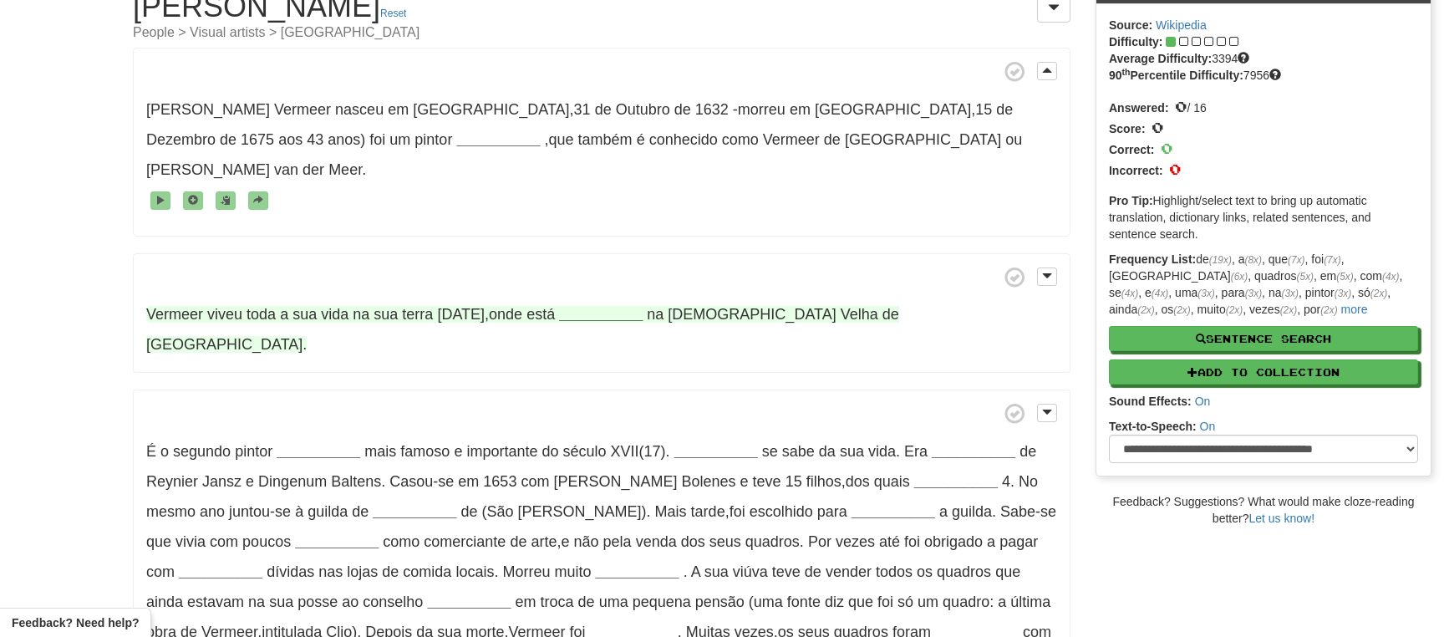
click at [295, 306] on span "sua" at bounding box center [304, 314] width 24 height 17
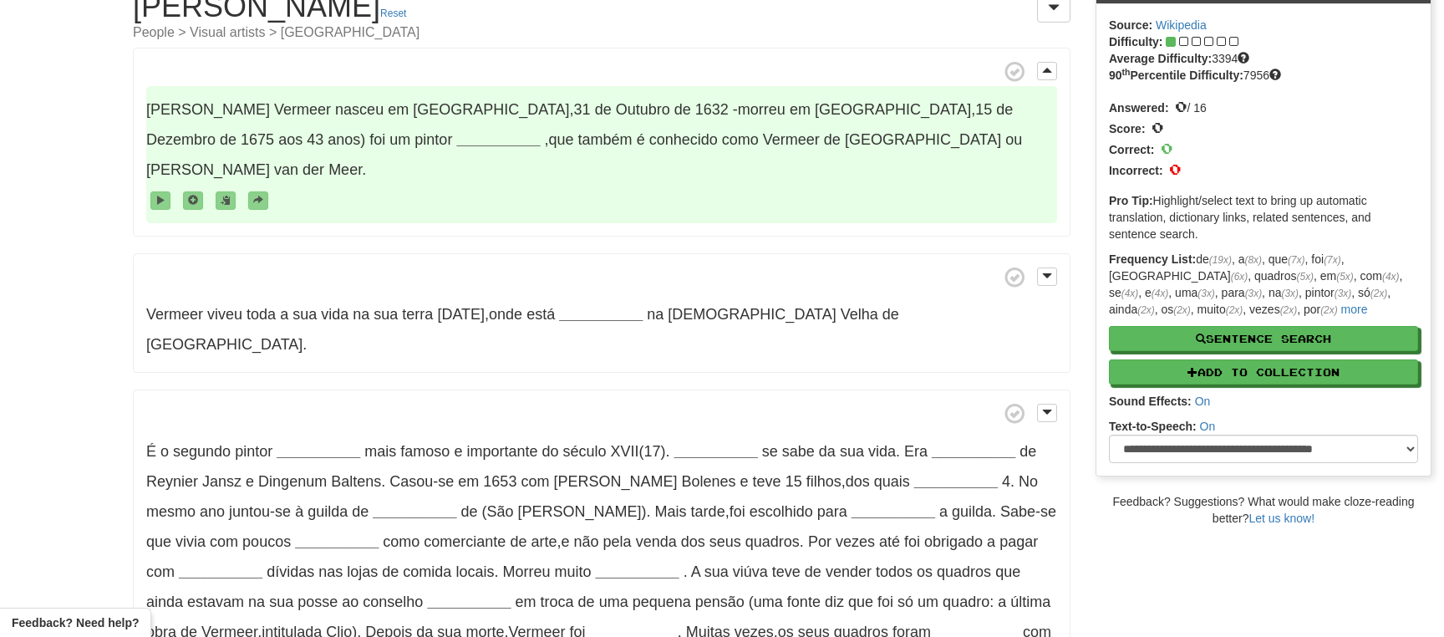
click at [578, 136] on span "também" at bounding box center [605, 139] width 54 height 17
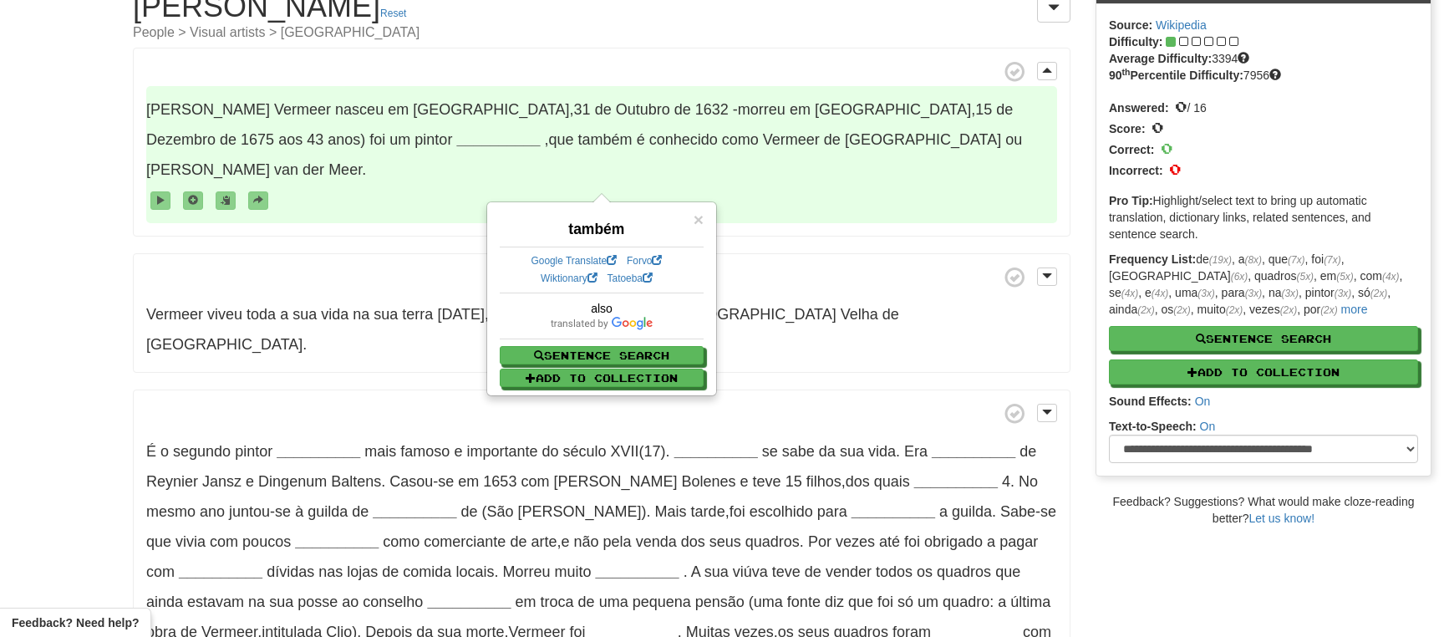
click at [407, 253] on p "Vermeer viveu toda a sua vida na sua terra natal , onde está __________ na Igre…" at bounding box center [602, 313] width 938 height 120
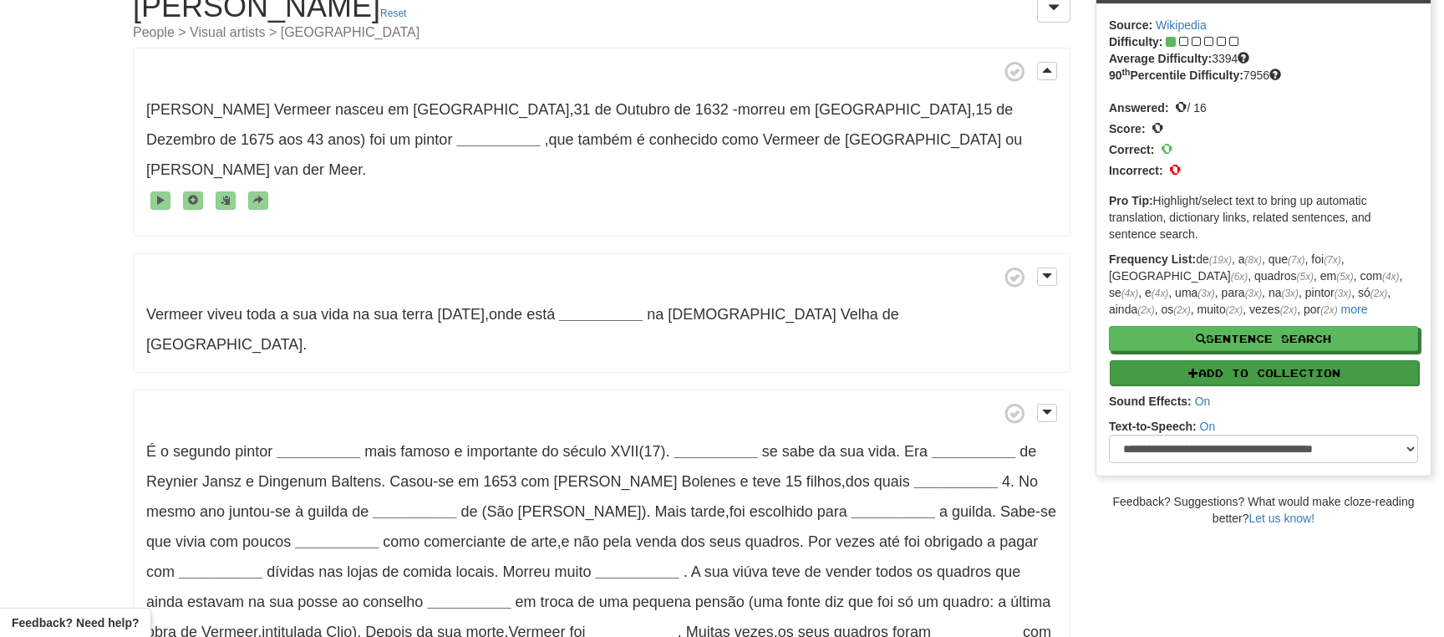
scroll to position [0, 0]
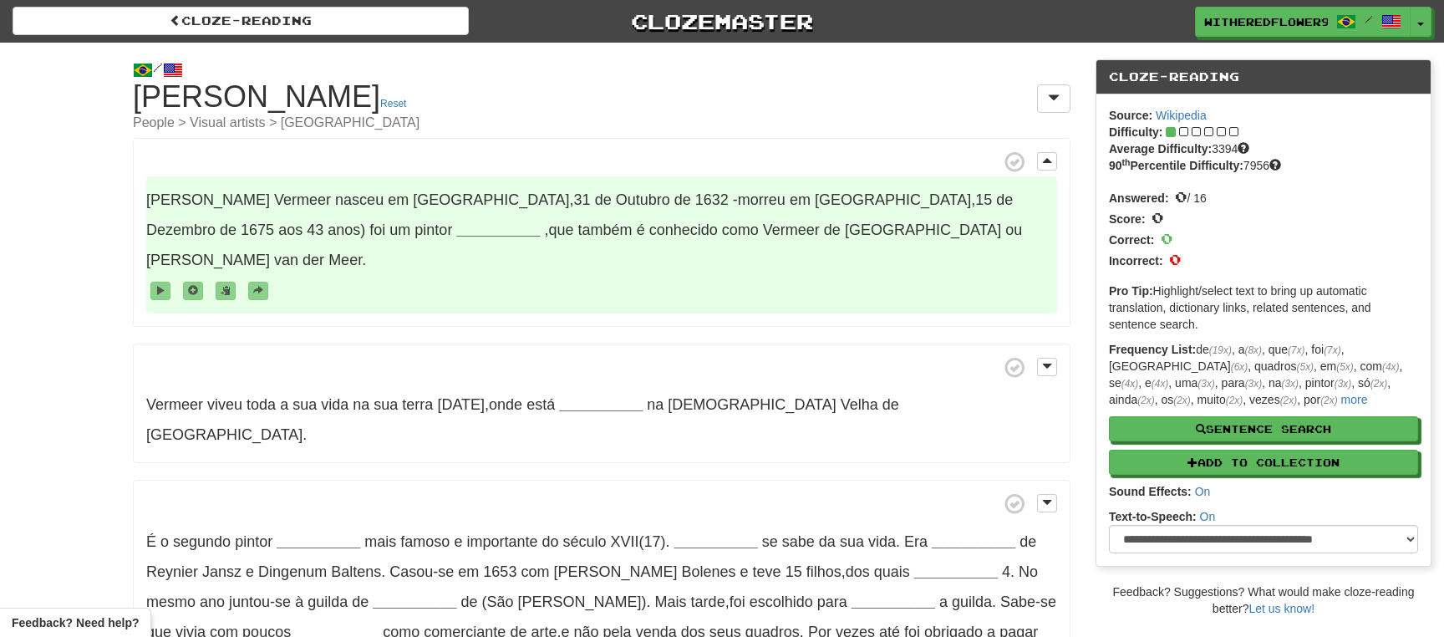
click at [456, 222] on strong "__________" at bounding box center [498, 229] width 84 height 17
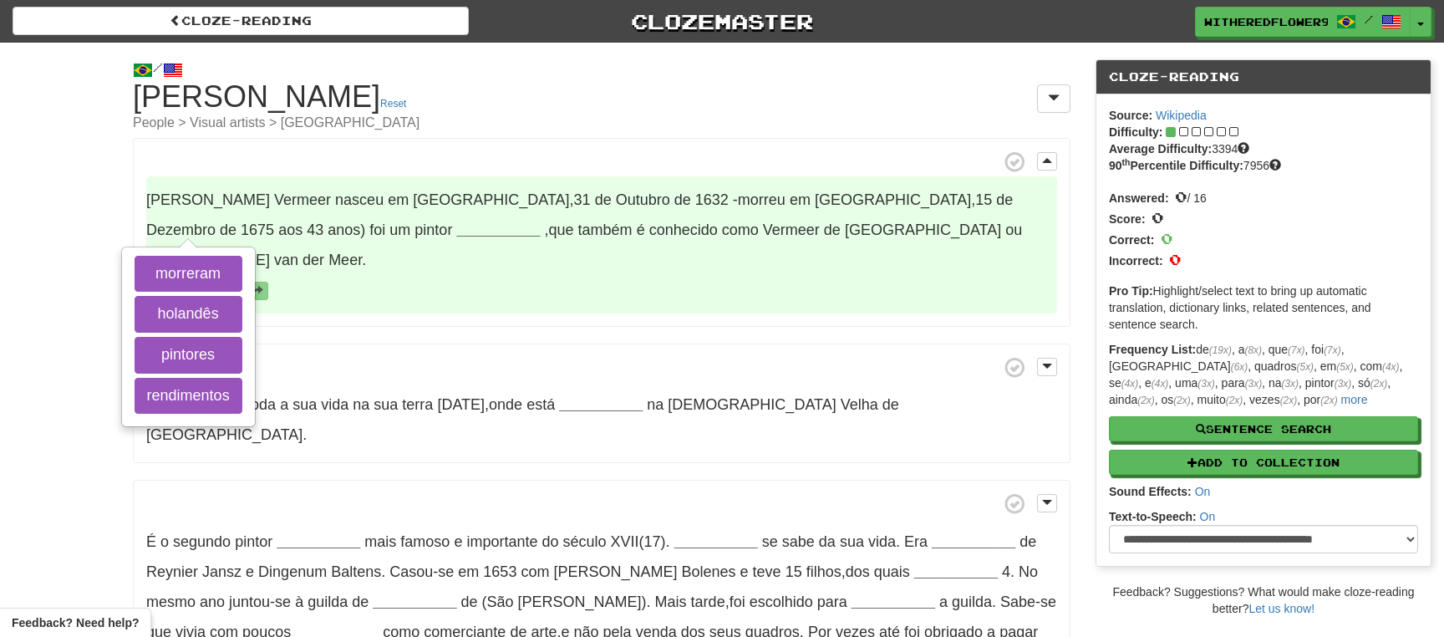
click at [343, 276] on span "Johannes Vermeer nasceu em Delft , 31 de Outubro de 1632 -morreu em Delft , 15 …" at bounding box center [601, 244] width 911 height 137
click at [346, 275] on span at bounding box center [601, 290] width 911 height 30
click at [201, 308] on button "holandês" at bounding box center [189, 314] width 108 height 37
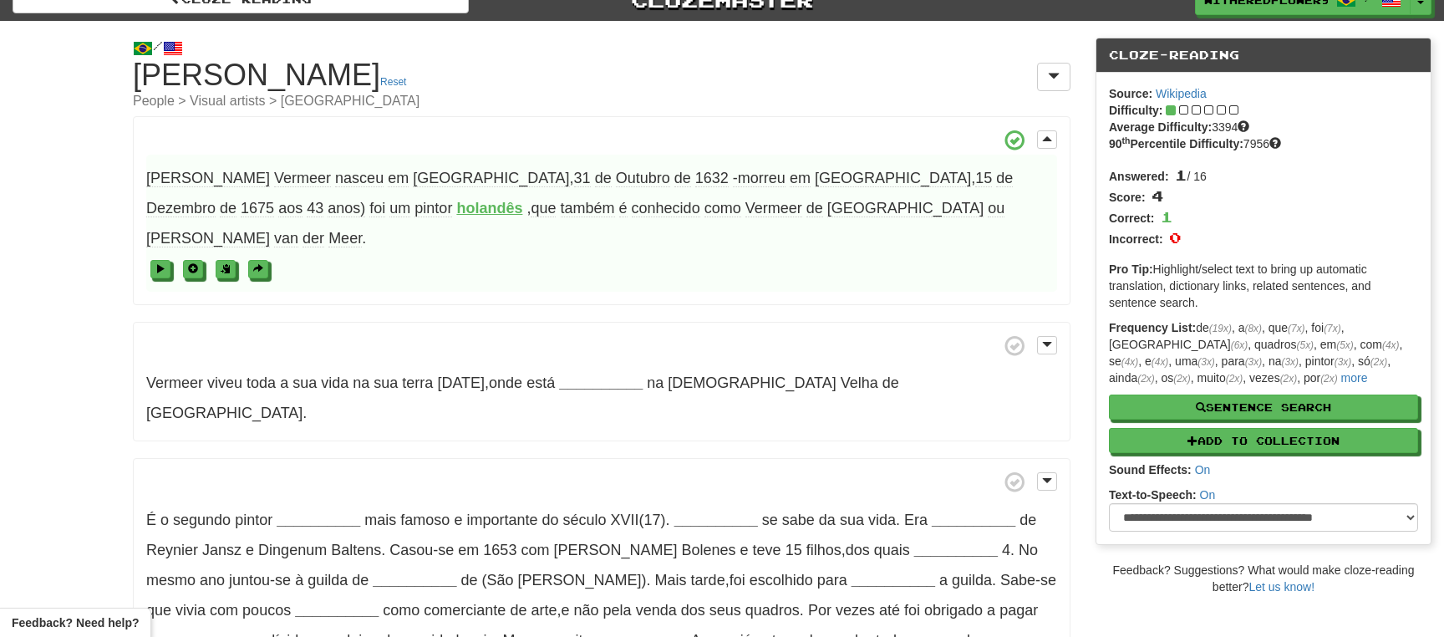
scroll to position [30, 0]
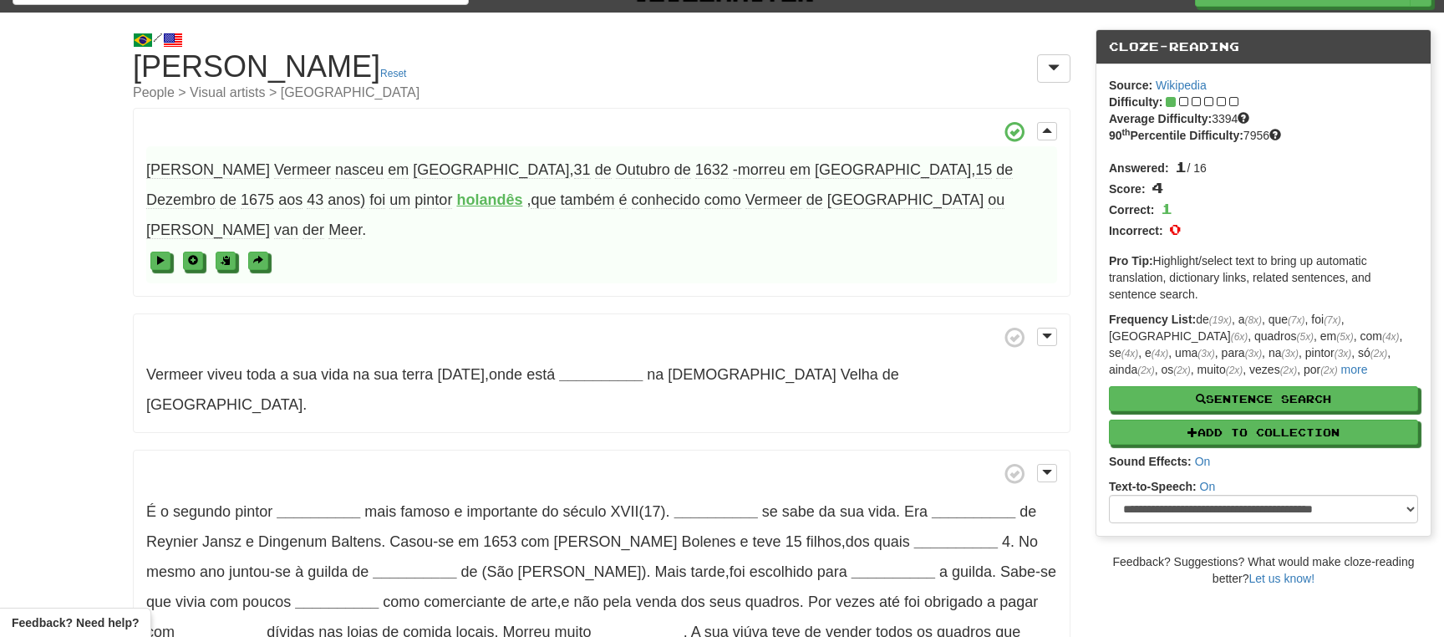
click at [150, 245] on span at bounding box center [601, 260] width 911 height 30
click at [157, 256] on span at bounding box center [161, 261] width 10 height 10
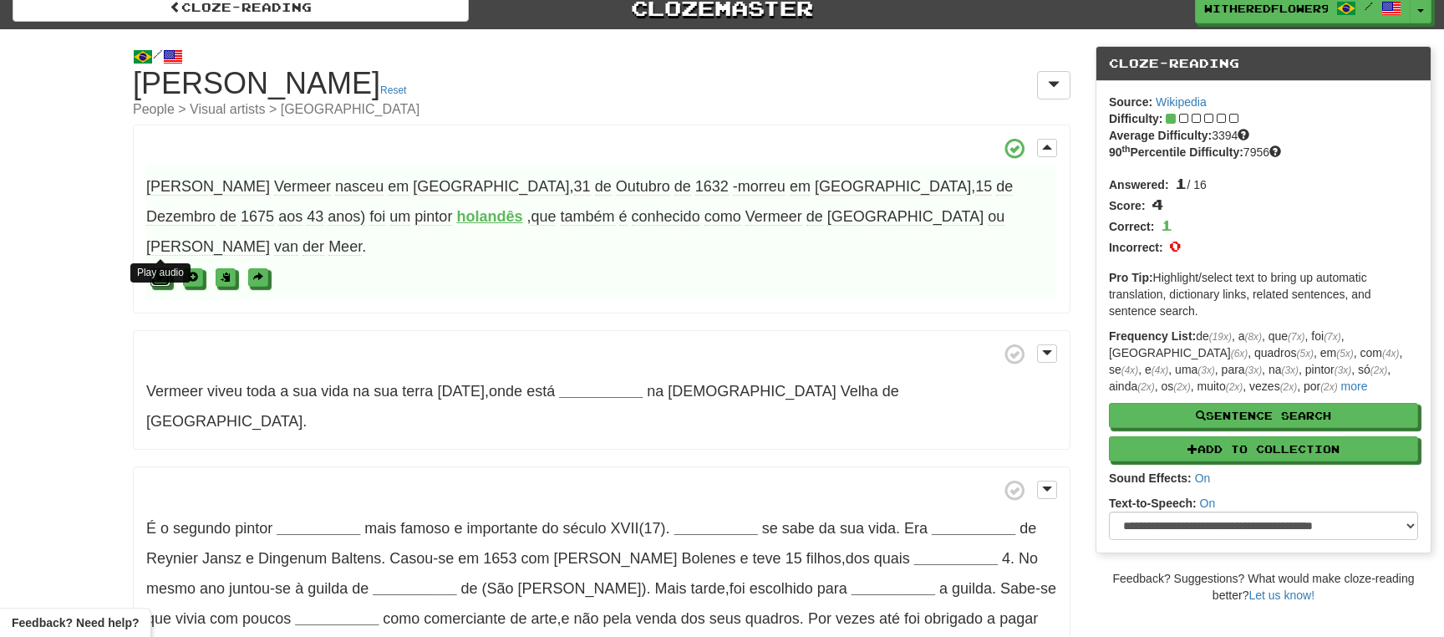
scroll to position [0, 0]
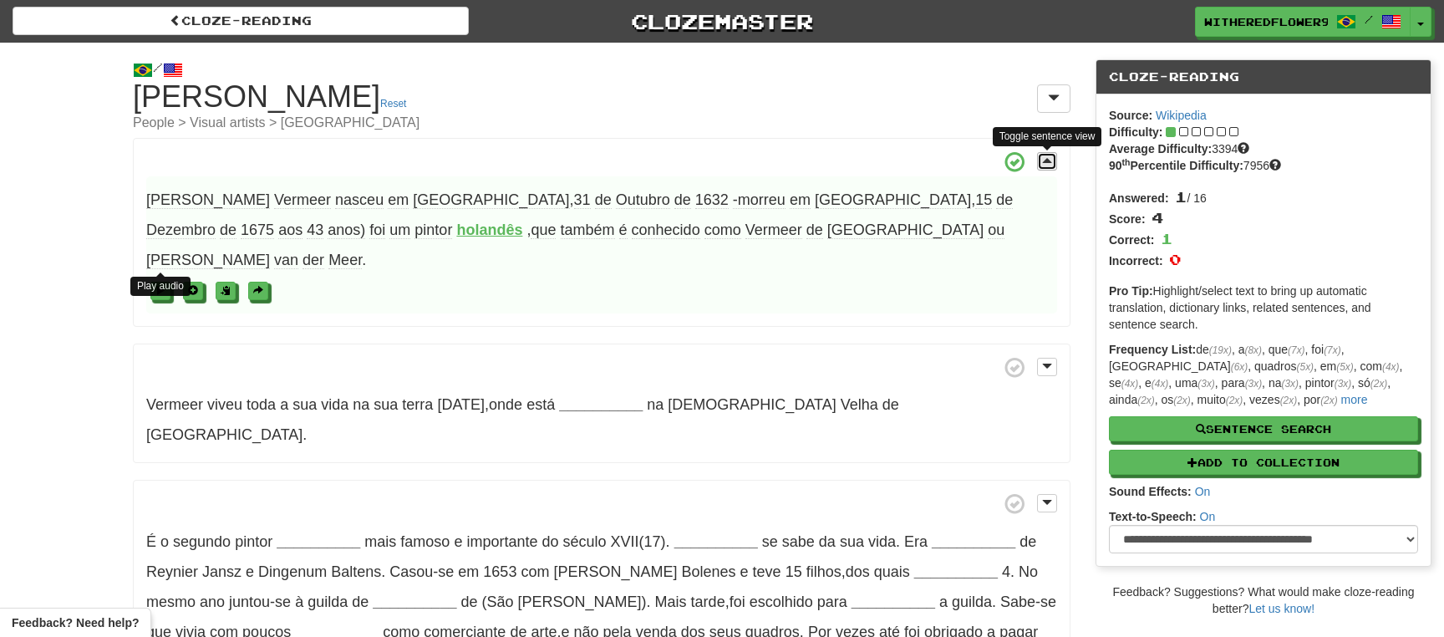
click at [1049, 165] on span at bounding box center [1047, 161] width 10 height 12
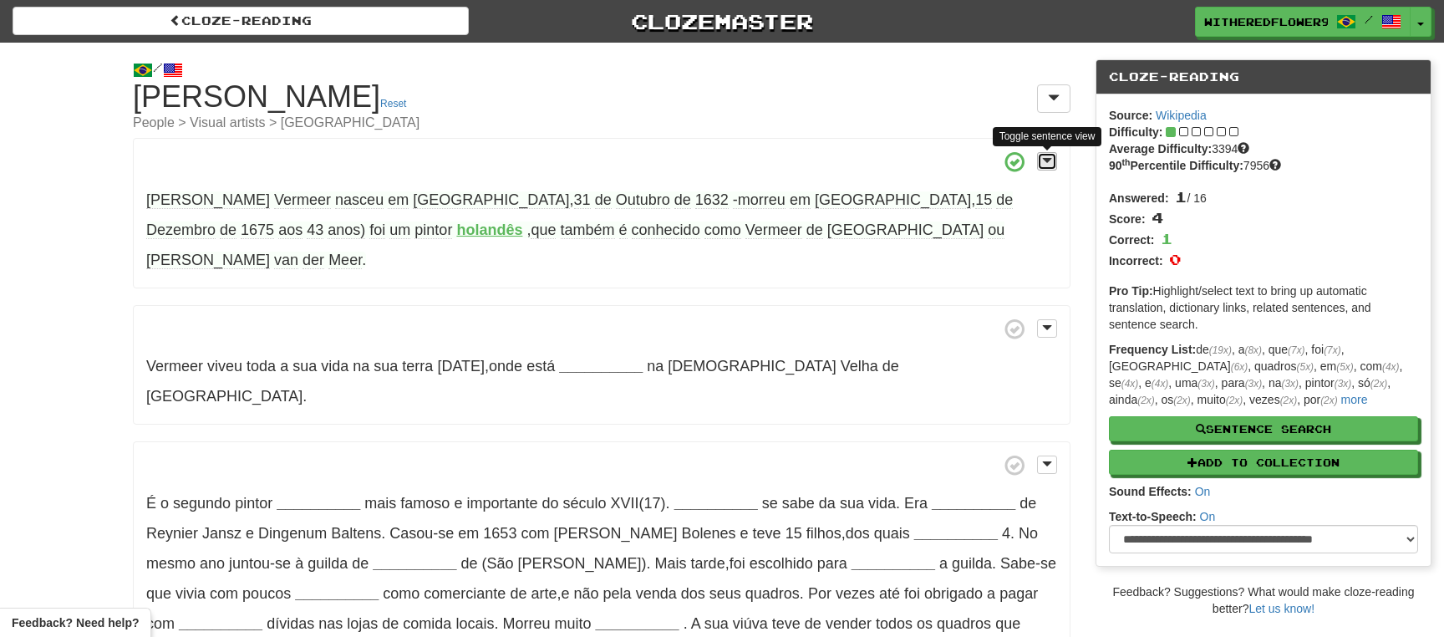
click at [1049, 165] on span at bounding box center [1047, 161] width 10 height 12
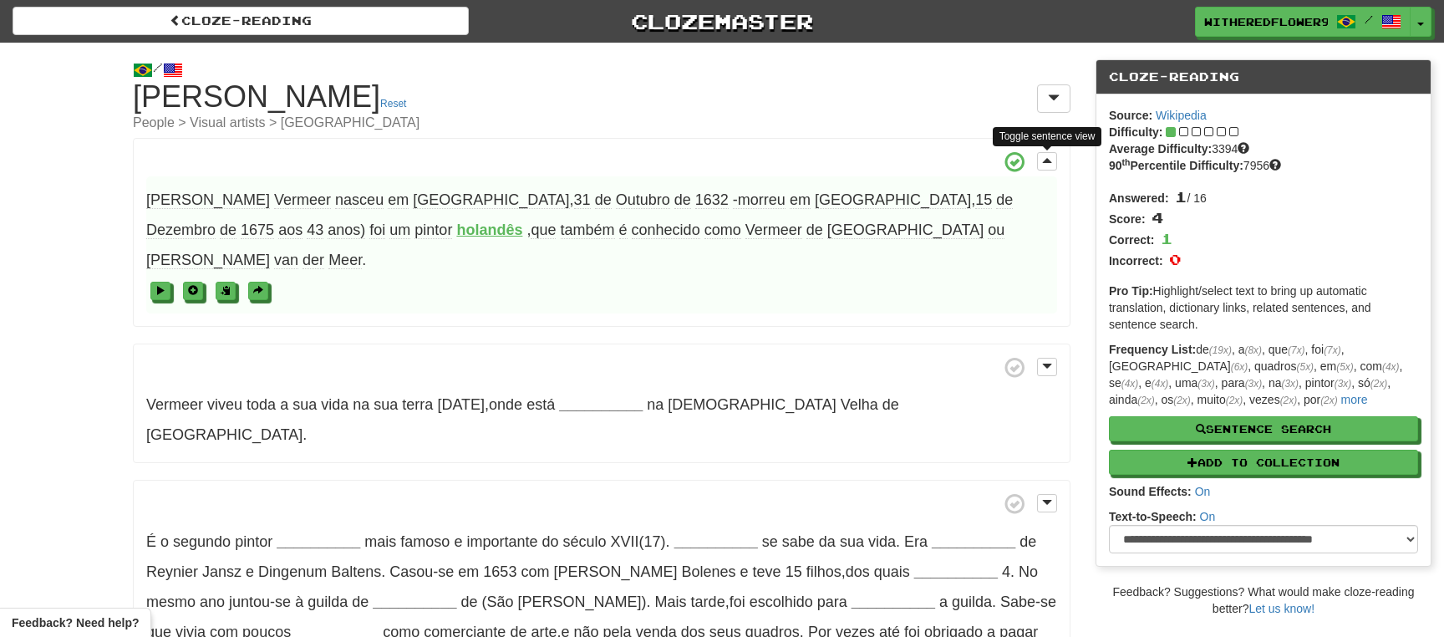
click at [370, 275] on span at bounding box center [601, 290] width 911 height 30
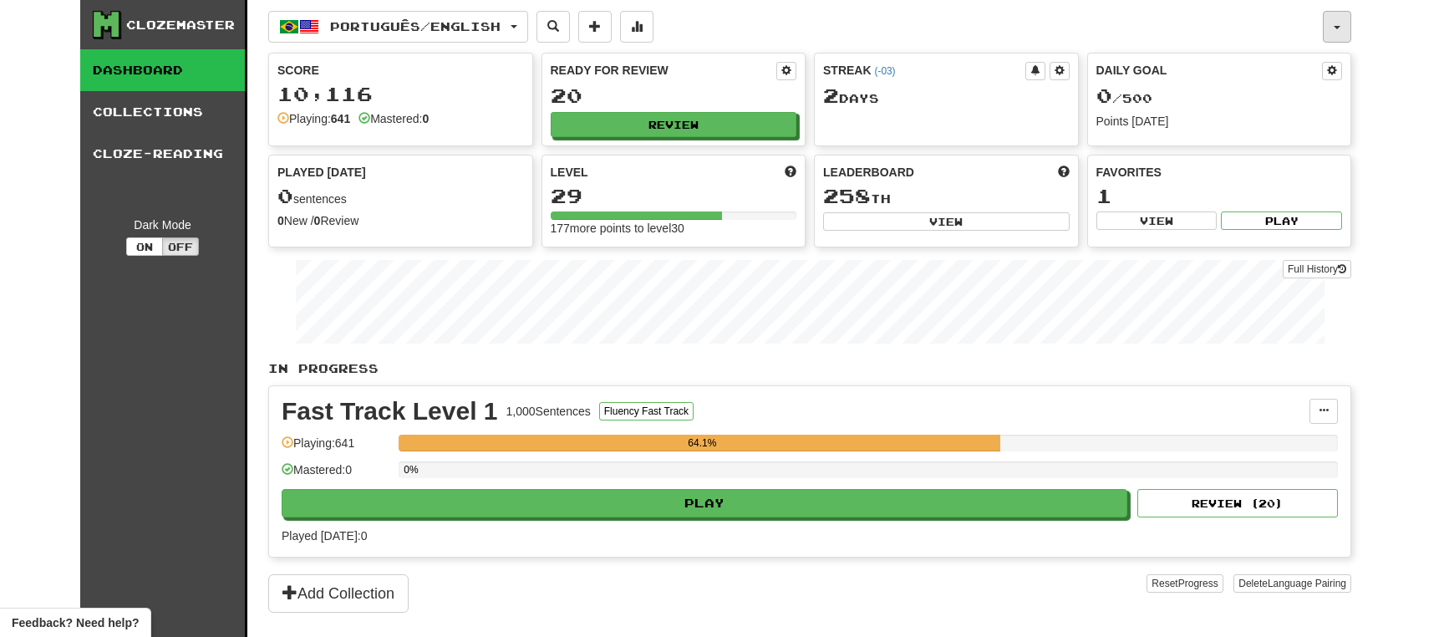
click at [1335, 28] on span "button" at bounding box center [1337, 27] width 7 height 3
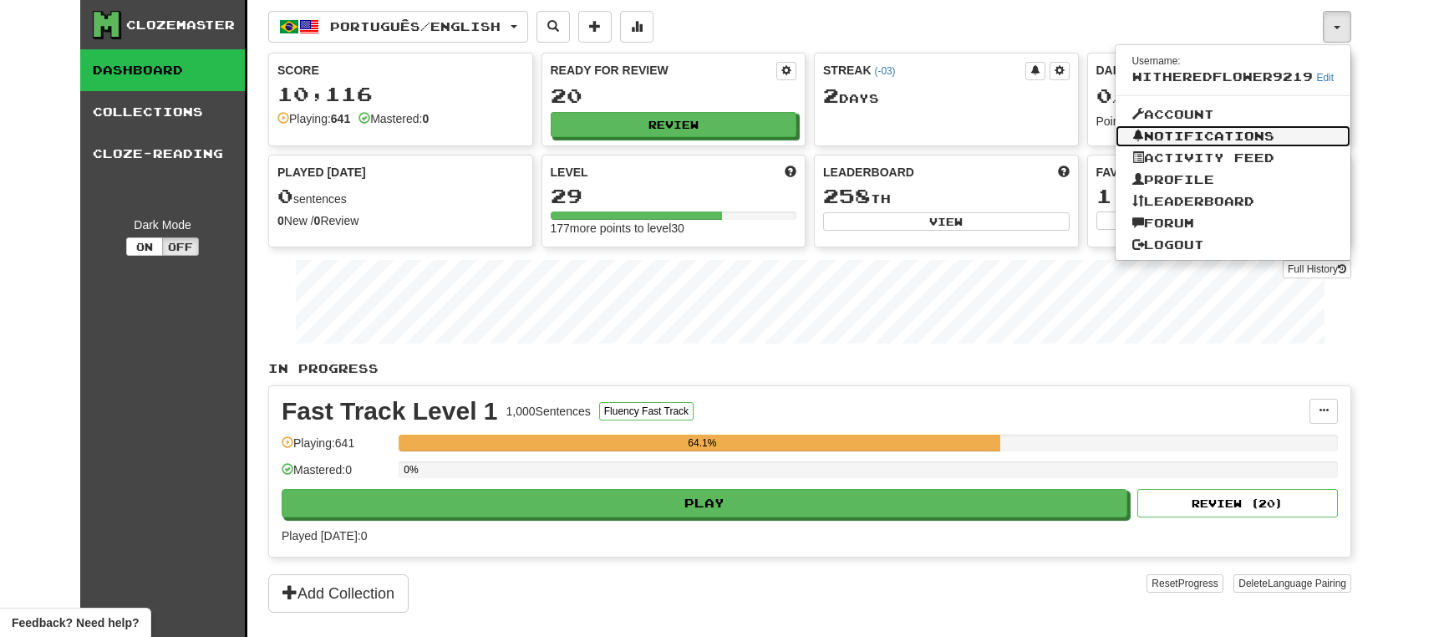
click at [1193, 138] on link "Notifications" at bounding box center [1234, 136] width 236 height 22
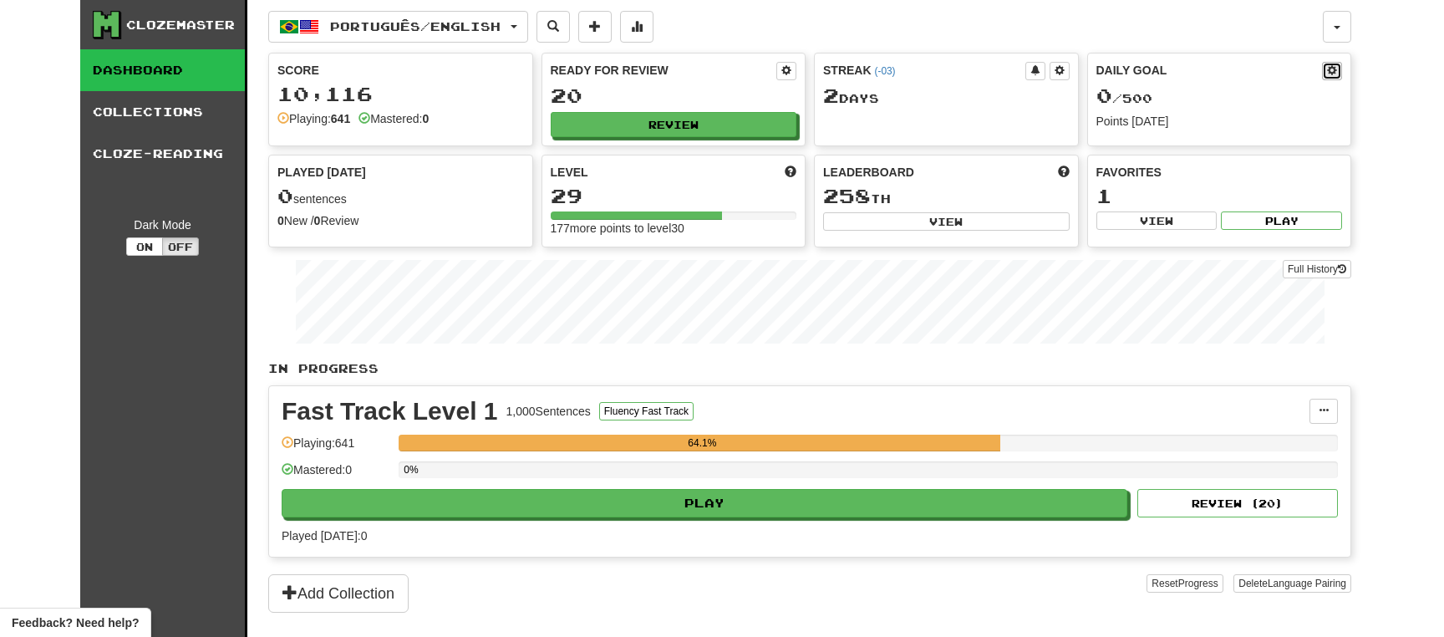
click at [1336, 69] on span at bounding box center [1332, 70] width 10 height 10
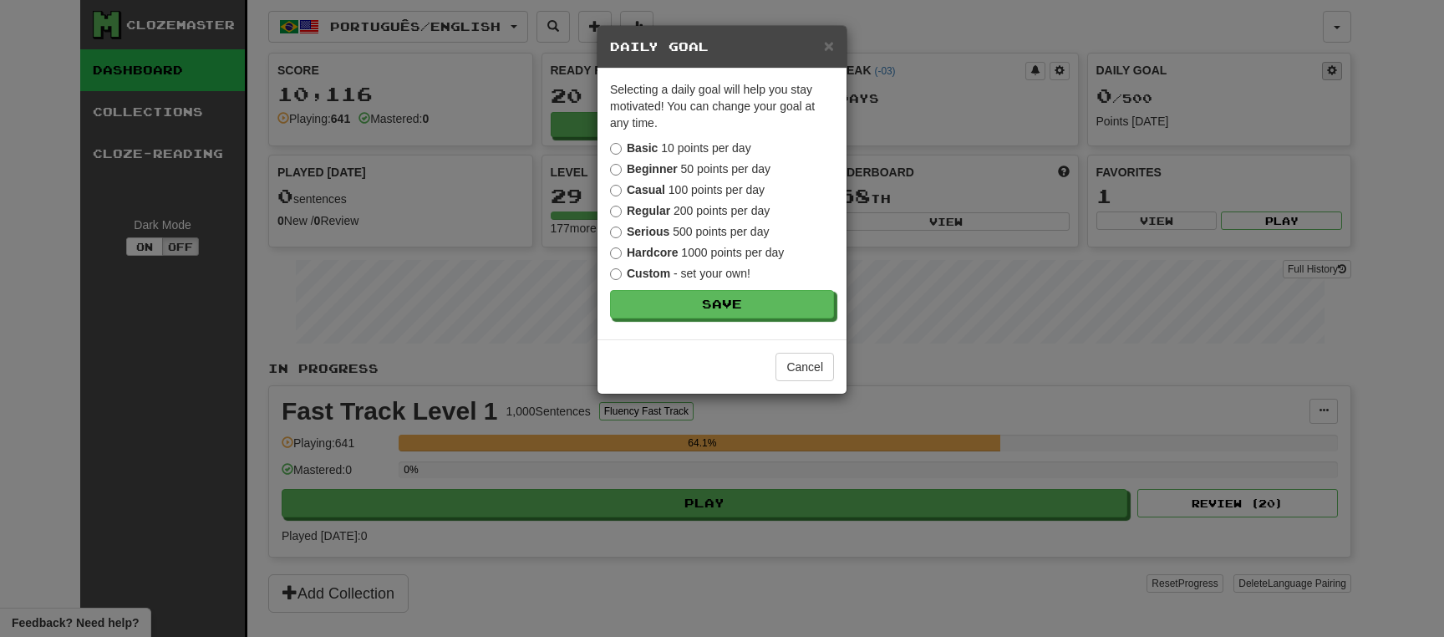
click at [1336, 69] on div "× Daily Goal Selecting a daily goal will help you stay motivated ! You can chan…" at bounding box center [722, 318] width 1444 height 637
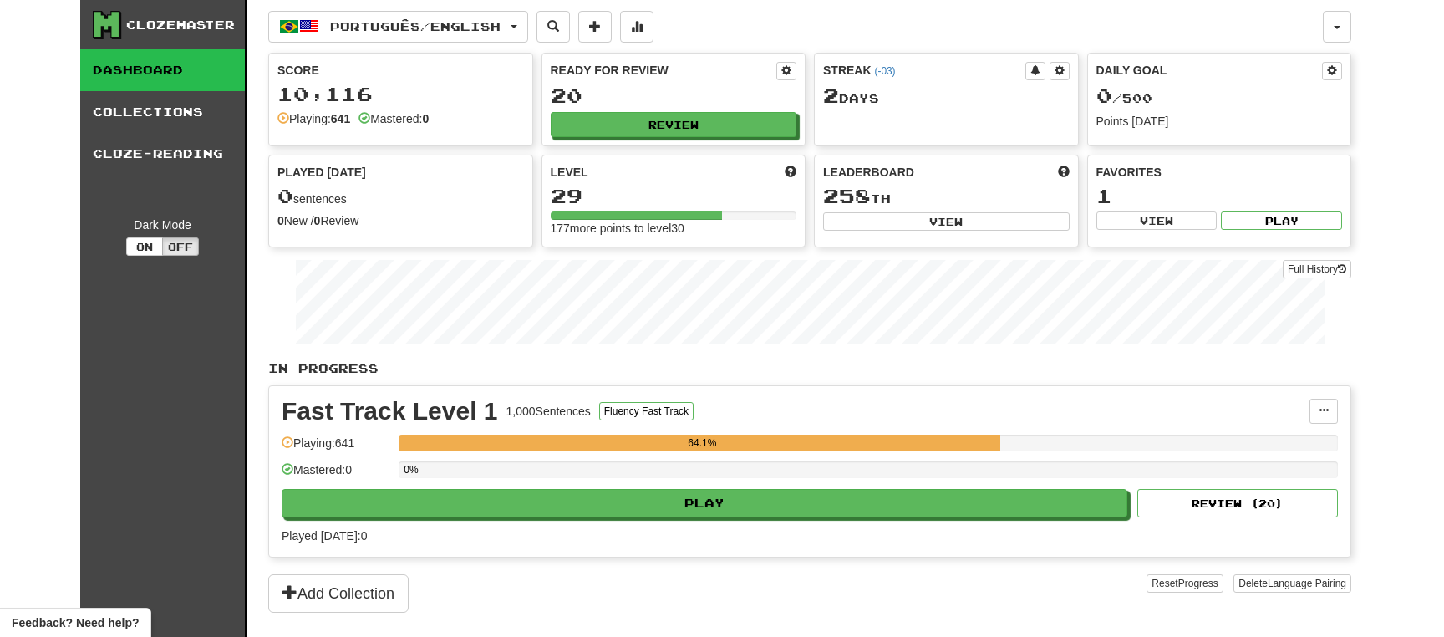
click at [1405, 76] on div "Clozemaster Dashboard Collections Cloze-Reading Dark Mode On Off Dashboard Coll…" at bounding box center [722, 318] width 1444 height 637
click at [1340, 21] on button "button" at bounding box center [1337, 27] width 28 height 32
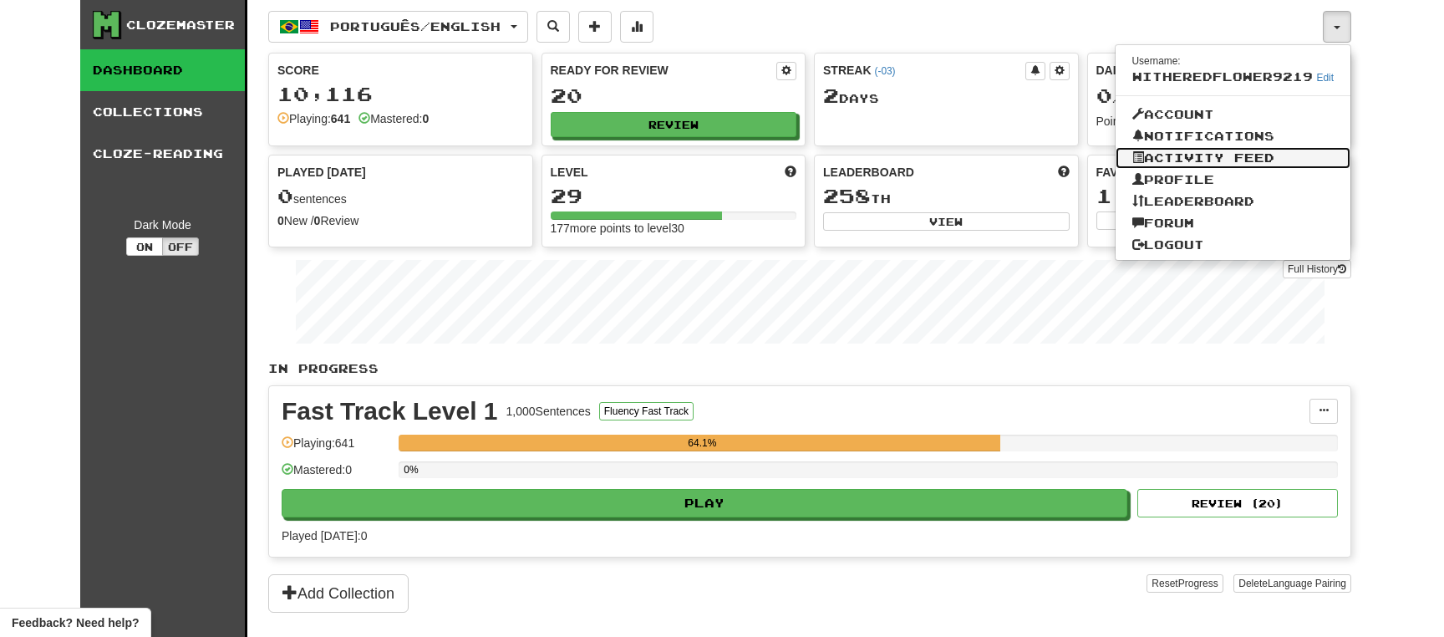
click at [1217, 155] on link "Activity Feed" at bounding box center [1234, 158] width 236 height 22
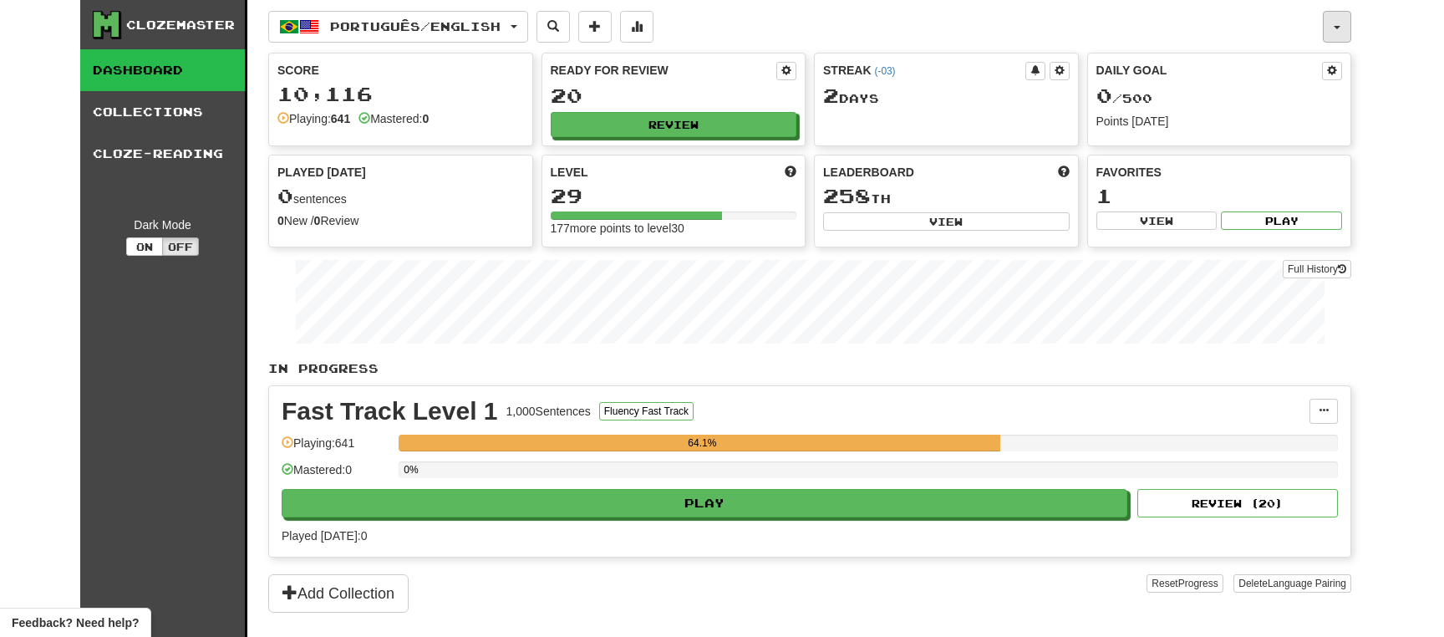
click at [1341, 26] on button "button" at bounding box center [1337, 27] width 28 height 32
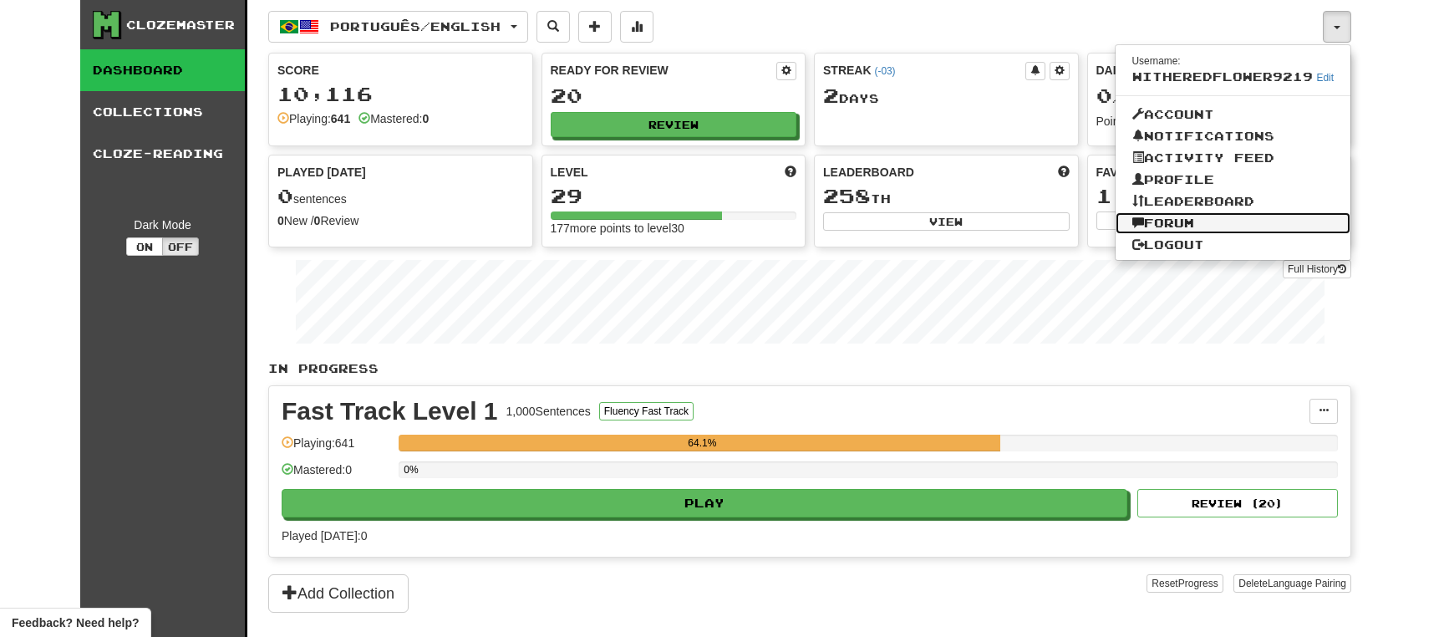
click at [1207, 227] on link "Forum" at bounding box center [1234, 223] width 236 height 22
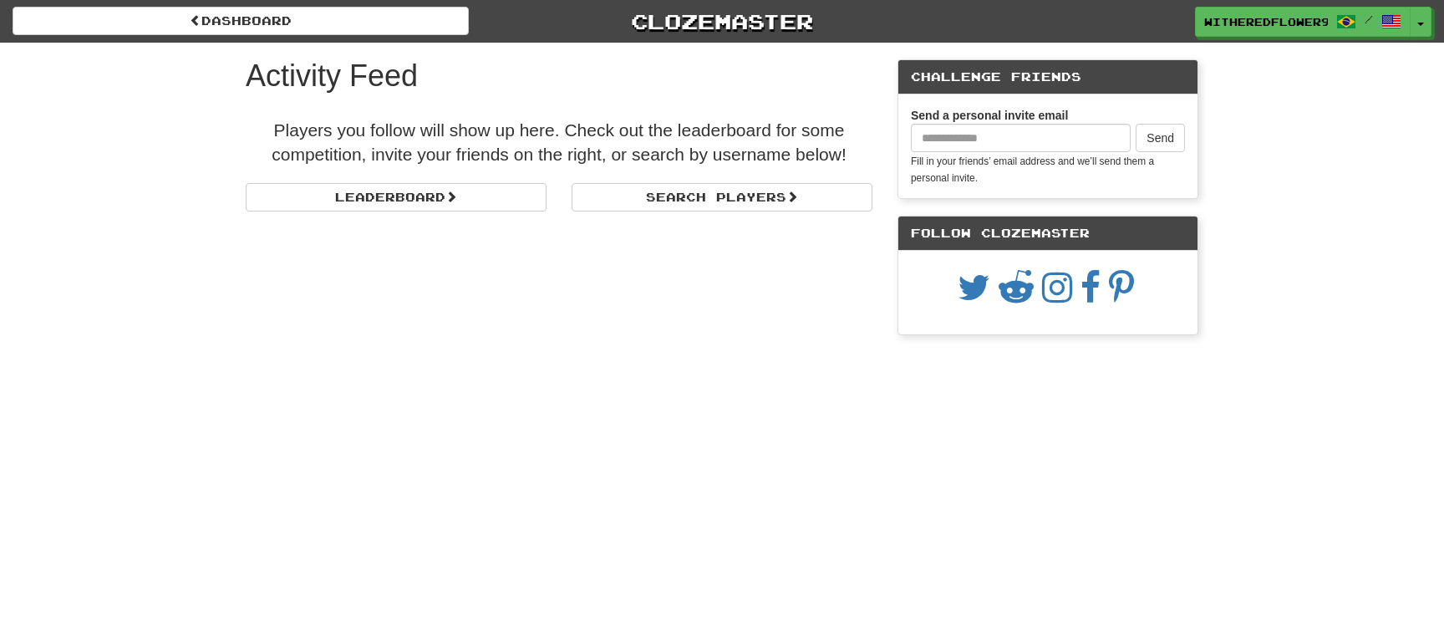
click at [1288, 119] on div "Dashboard Clozemaster WitheredFlower9219 / Toggle Dropdown Dashboard Leaderboar…" at bounding box center [722, 176] width 1444 height 352
